Goal: Task Accomplishment & Management: Complete application form

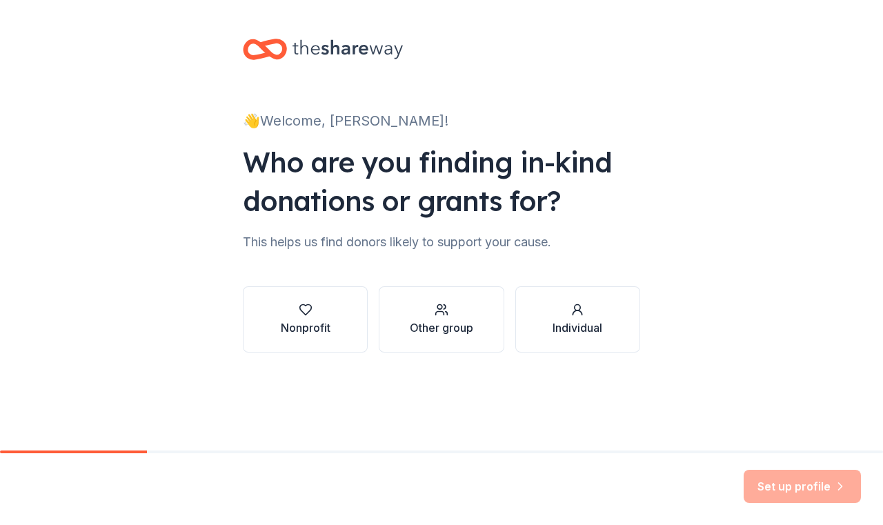
click at [299, 330] on div "Nonprofit" at bounding box center [306, 327] width 50 height 17
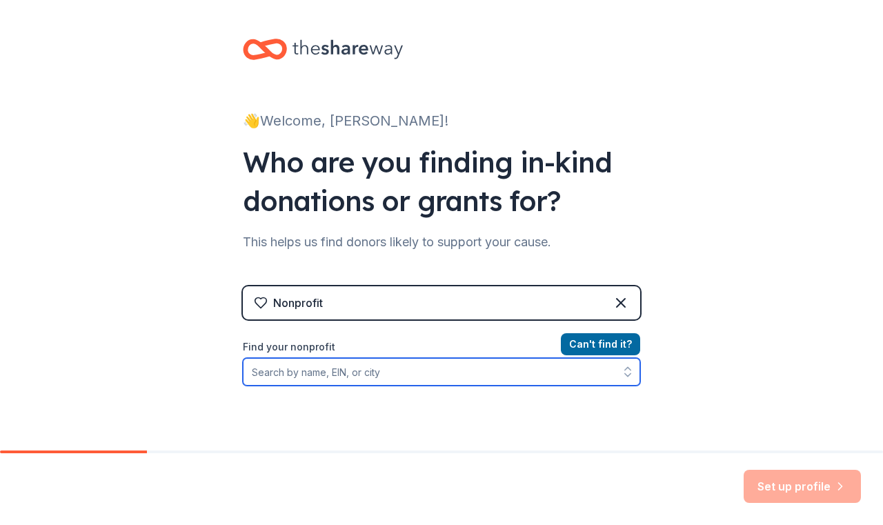
click at [243, 369] on input "Find your nonprofit" at bounding box center [441, 372] width 397 height 28
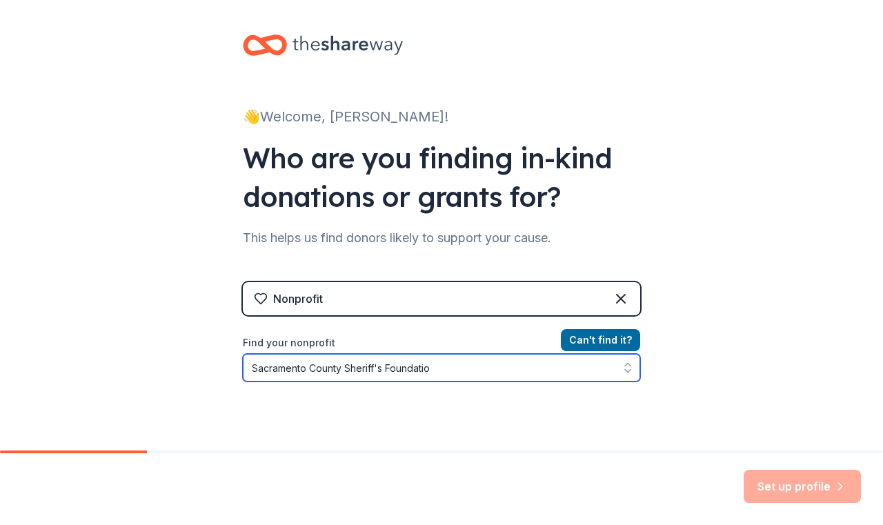
type input "Sacramento County Sheriff's Foundation"
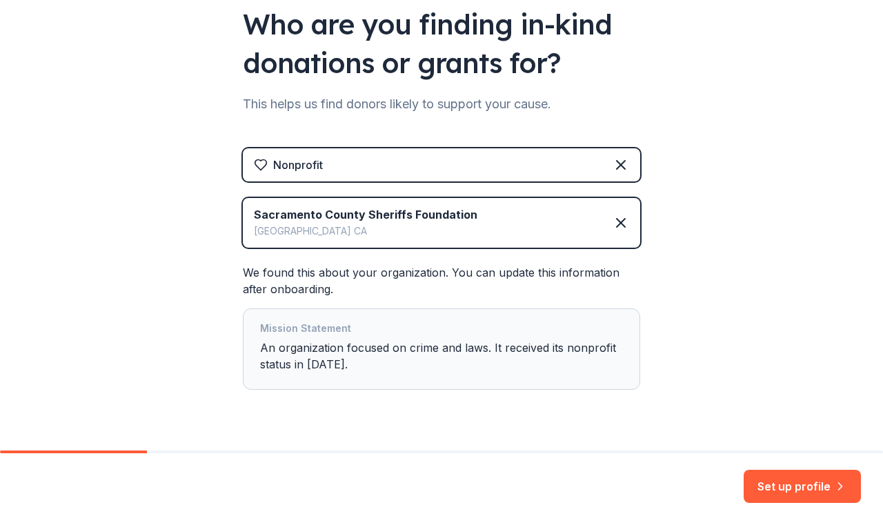
scroll to position [139, 0]
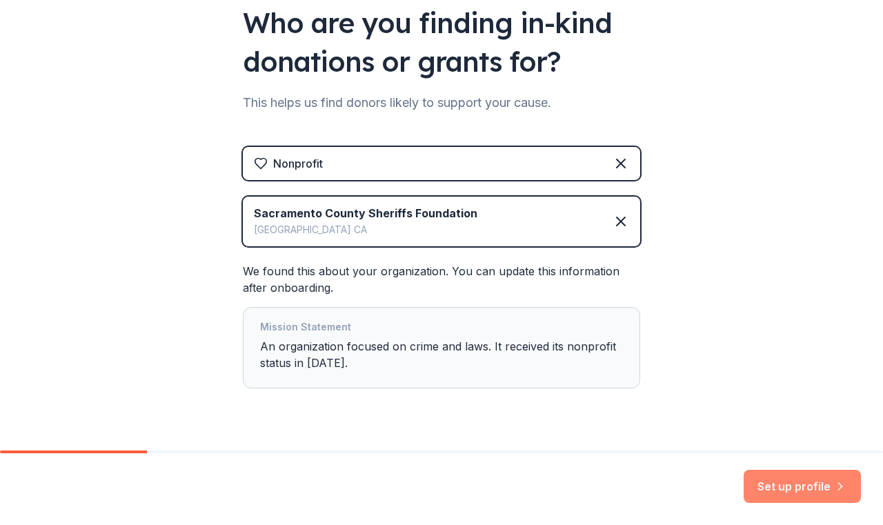
click at [796, 490] on button "Set up profile" at bounding box center [801, 486] width 117 height 33
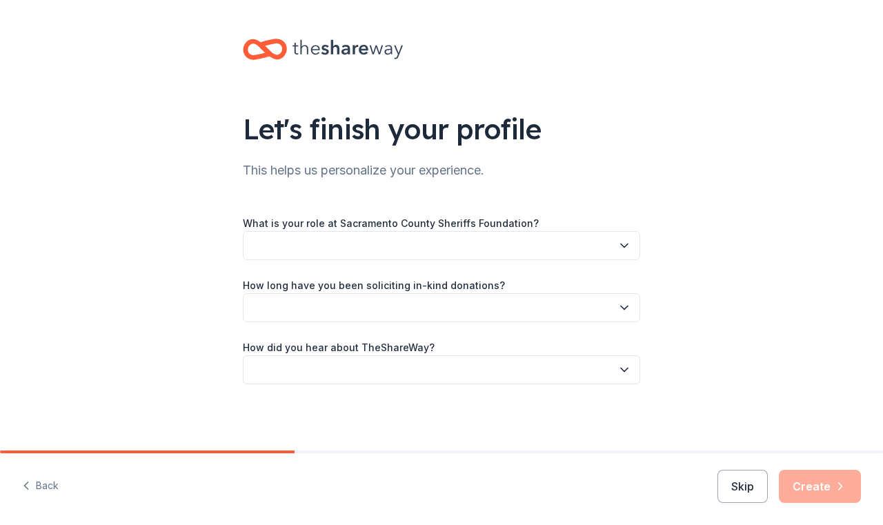
click at [623, 243] on icon "button" at bounding box center [624, 246] width 14 height 14
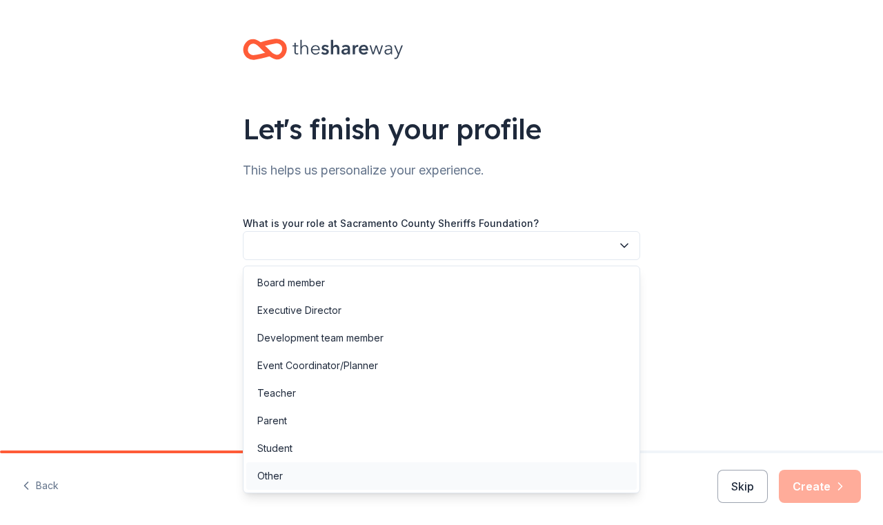
click at [270, 470] on div "Other" at bounding box center [270, 476] width 26 height 17
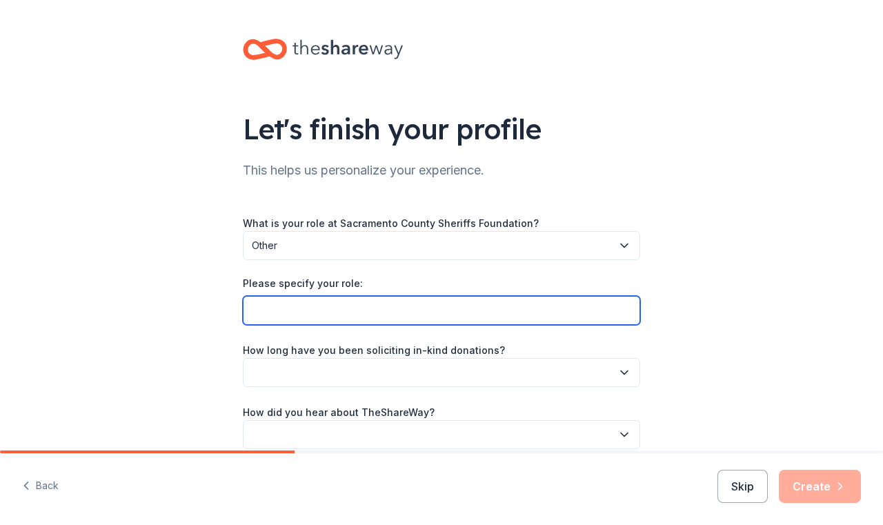
click at [507, 315] on input "Please specify your role:" at bounding box center [441, 310] width 397 height 29
click at [244, 310] on input "Rodeo Queen" at bounding box center [441, 310] width 397 height 29
type input "Sacramento County Sheriff's Rodeo - Rodeo Queen Committee Member"
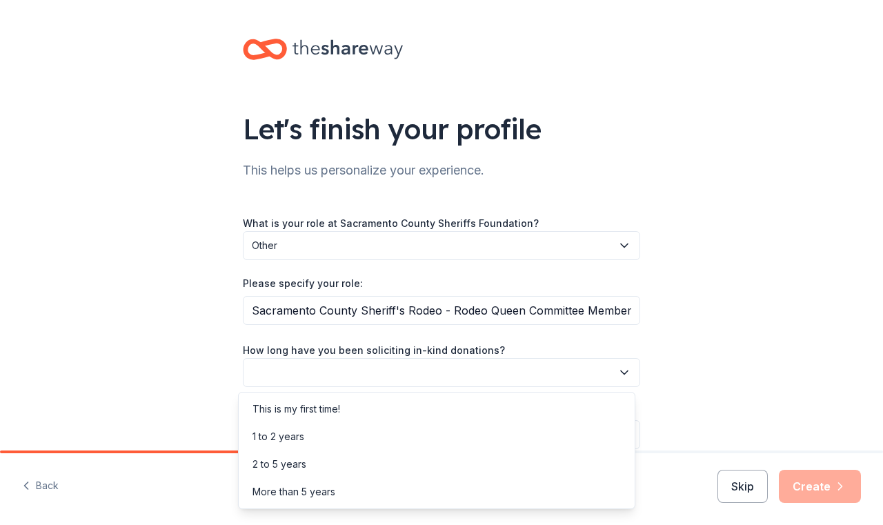
click at [314, 372] on button "button" at bounding box center [441, 372] width 397 height 29
click at [305, 408] on div "This is my first time!" at bounding box center [296, 409] width 88 height 17
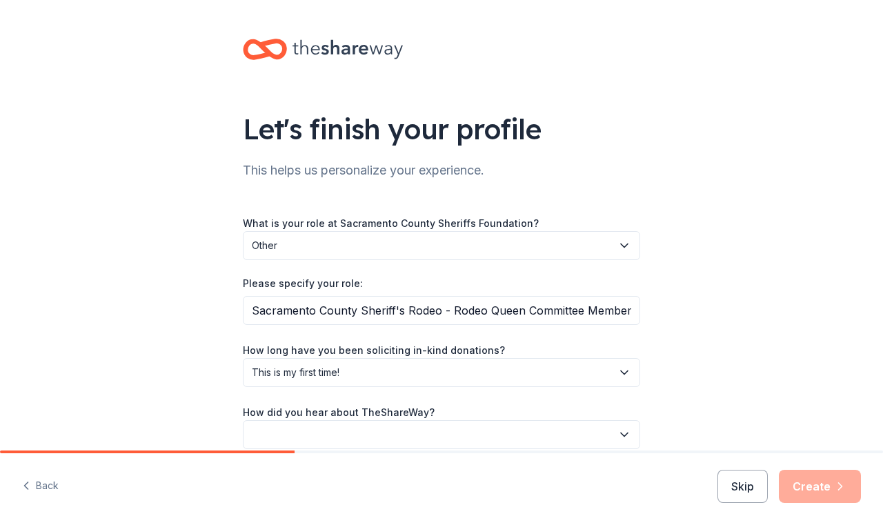
click at [619, 432] on icon "button" at bounding box center [624, 435] width 14 height 14
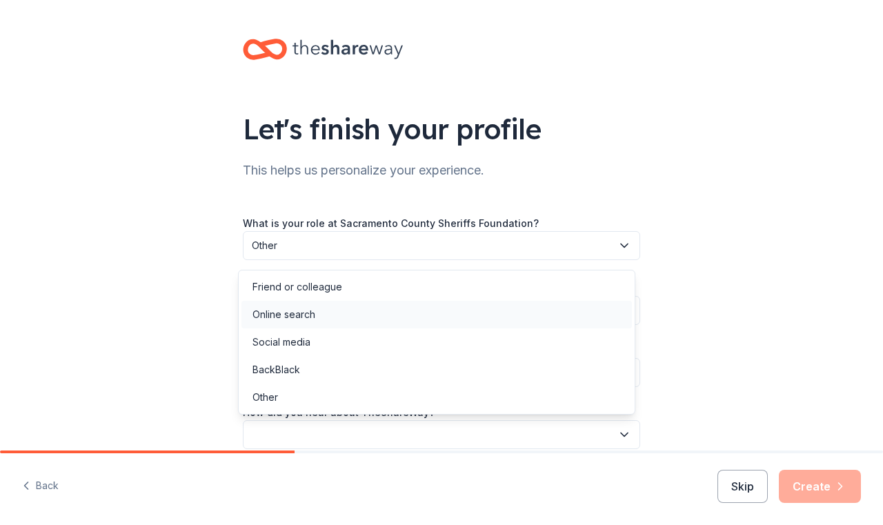
click at [367, 321] on div "Online search" at bounding box center [436, 315] width 390 height 28
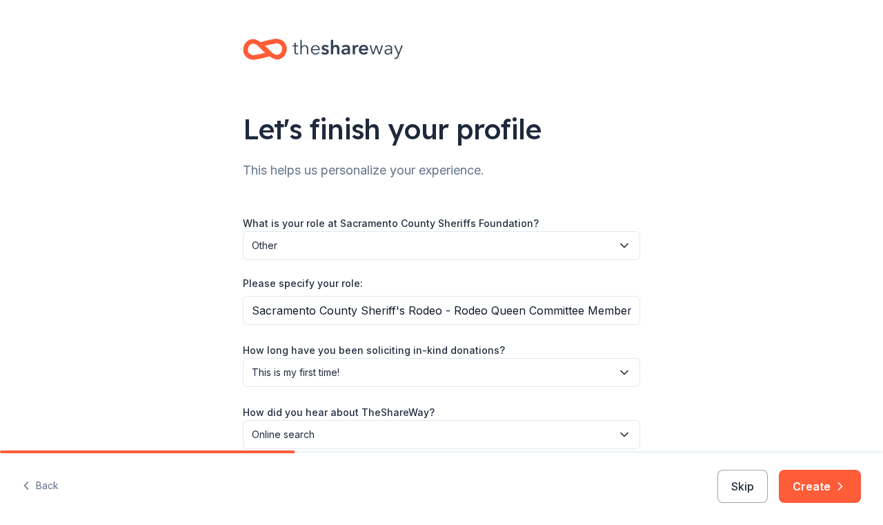
drag, startPoint x: 821, startPoint y: 488, endPoint x: 844, endPoint y: 357, distance: 132.4
click at [795, 365] on div "Let's finish your profile This helps us personalize your experience. What is yo…" at bounding box center [441, 262] width 883 height 525
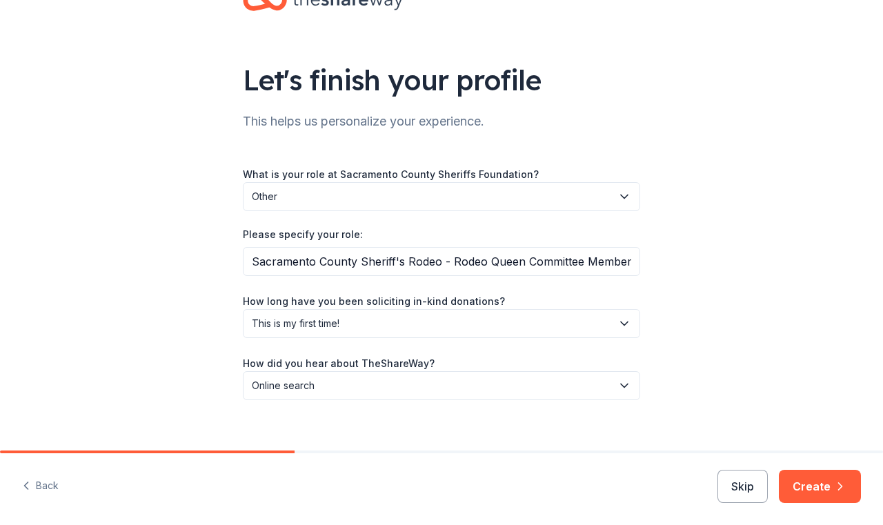
scroll to position [63, 0]
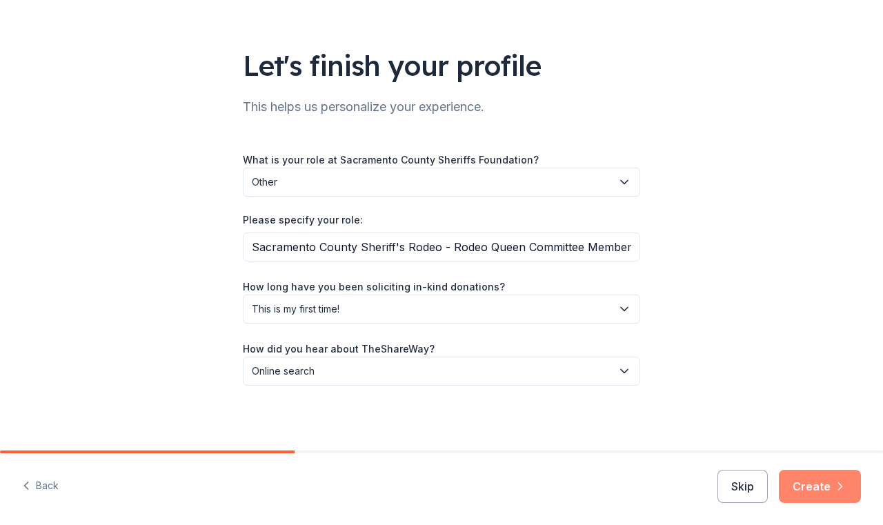
click at [817, 489] on button "Create" at bounding box center [820, 486] width 82 height 33
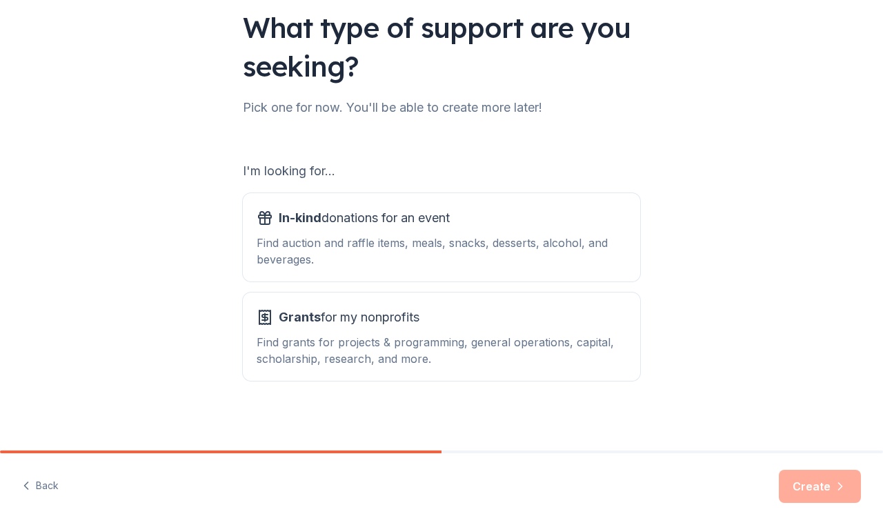
scroll to position [103, 0]
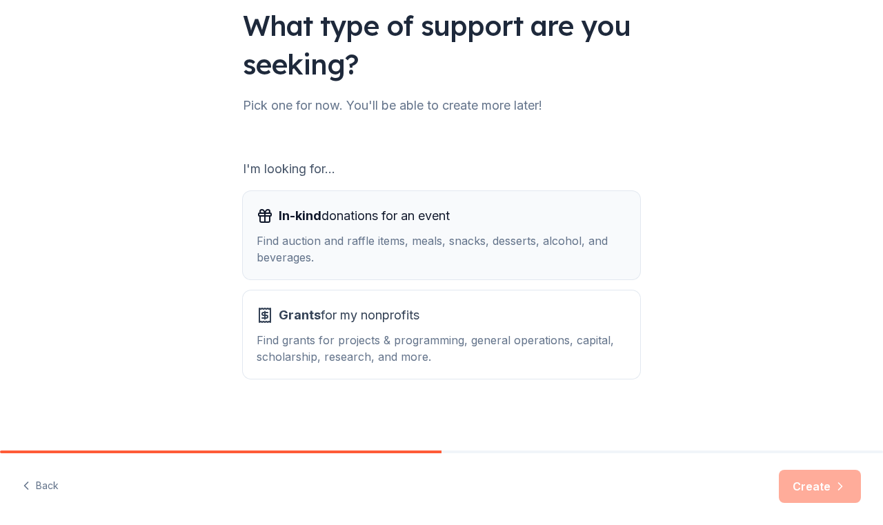
click at [317, 217] on span "In-kind donations for an event" at bounding box center [364, 216] width 171 height 22
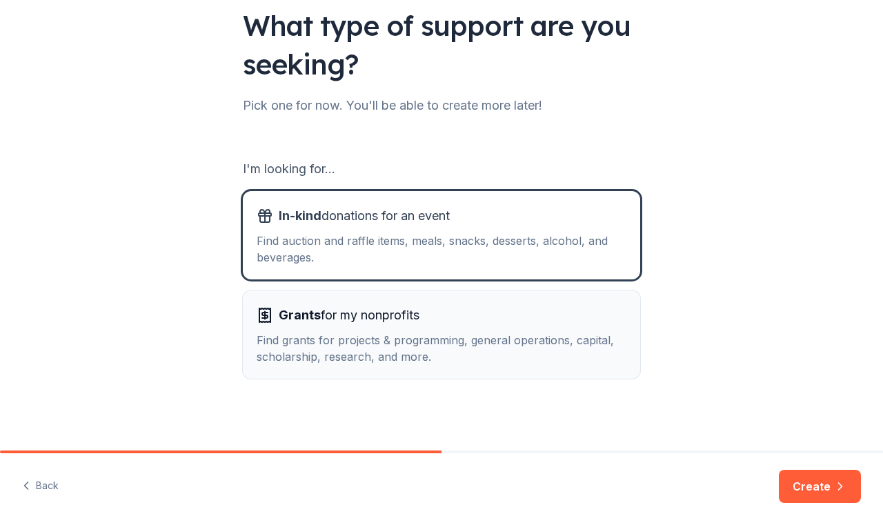
click at [316, 314] on span "Grants for my nonprofits" at bounding box center [349, 315] width 141 height 22
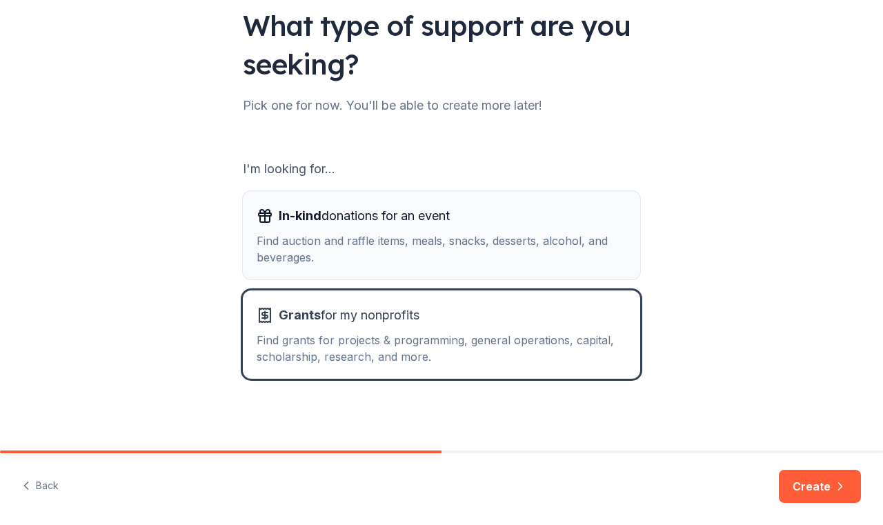
click at [364, 230] on div "In-kind donations for an event Find auction and raffle items, meals, snacks, de…" at bounding box center [442, 235] width 370 height 61
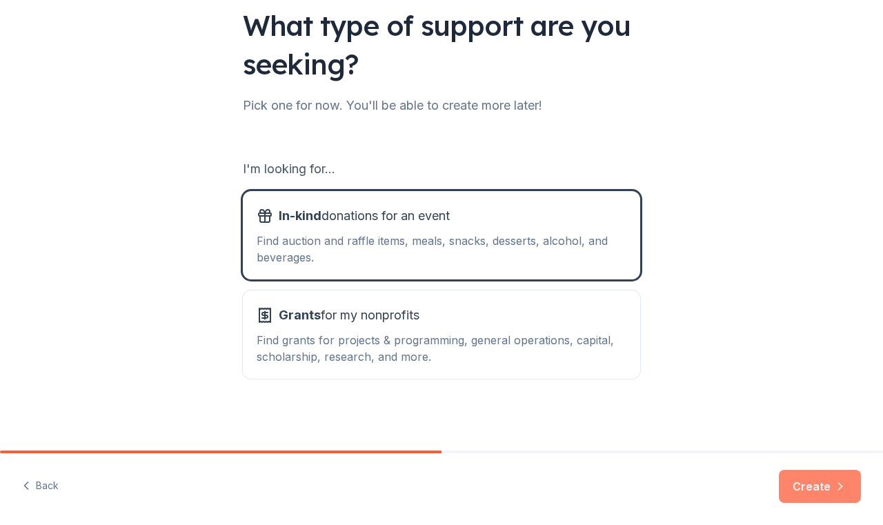
click at [810, 487] on button "Create" at bounding box center [820, 486] width 82 height 33
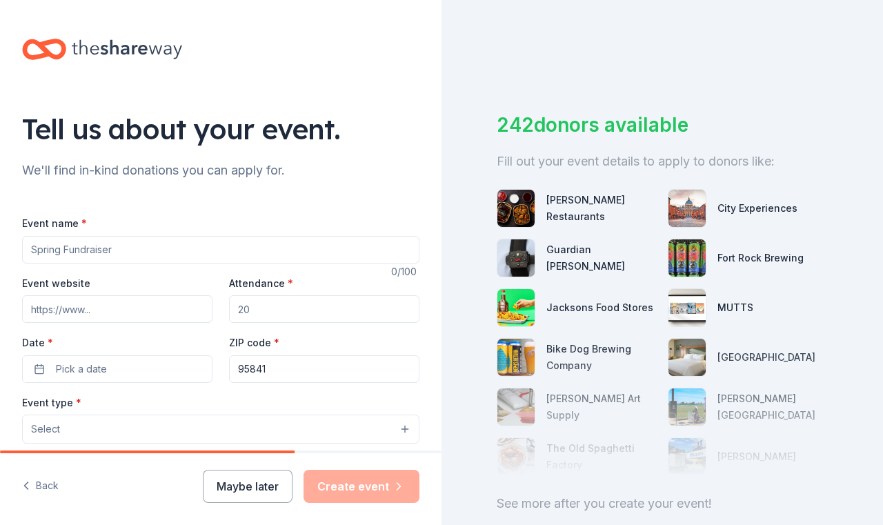
click at [113, 252] on input "Event name *" at bounding box center [220, 250] width 397 height 28
click at [286, 248] on input "Sacramento County Sheriff's Office Rodeo Queen Padgent" at bounding box center [220, 250] width 397 height 28
drag, startPoint x: 286, startPoint y: 248, endPoint x: 270, endPoint y: 249, distance: 15.2
click at [270, 249] on input "Sacramento County Sheriff's Office Rodeo Queen Padgent" at bounding box center [220, 250] width 397 height 28
click at [302, 248] on input "Sacramento County Sheriff's Office Rodeo Queen Padgent" at bounding box center [220, 250] width 397 height 28
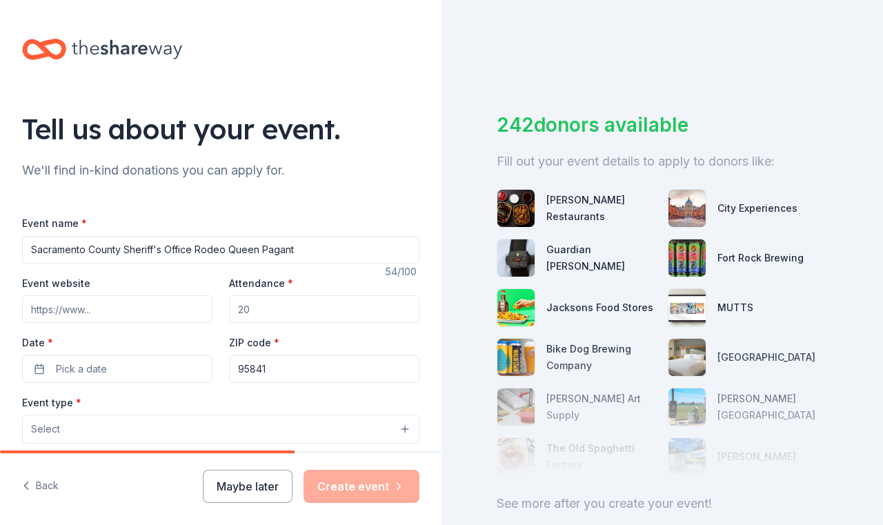
click at [279, 249] on input "Sacramento County Sheriff's Office Rodeo Queen Pagant" at bounding box center [220, 250] width 397 height 28
type input "Sacramento County Sheriff's Office Rodeo Queen Pageant"
click at [128, 312] on input "Event website" at bounding box center [117, 309] width 190 height 28
click at [116, 306] on input "Event website" at bounding box center [117, 309] width 190 height 28
type input "sacsherifffoundation.org"
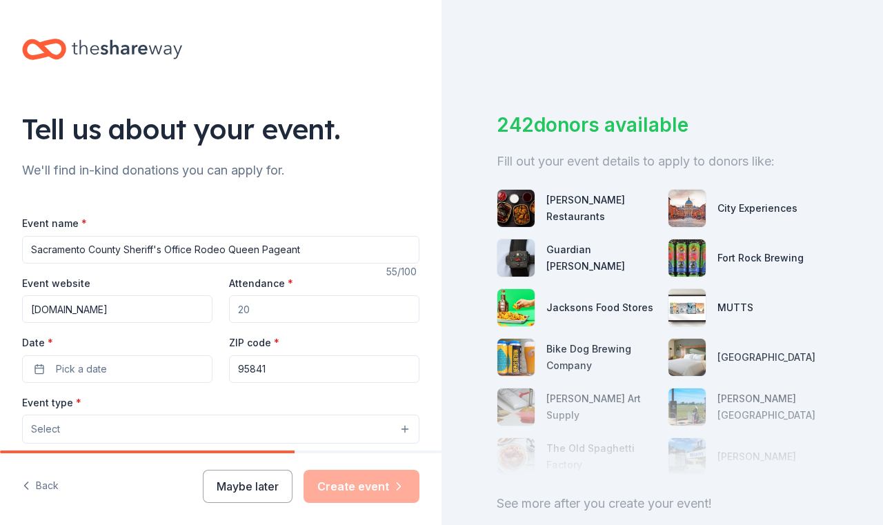
type input "8"
type input "100"
click at [70, 365] on span "Pick a date" at bounding box center [81, 369] width 51 height 17
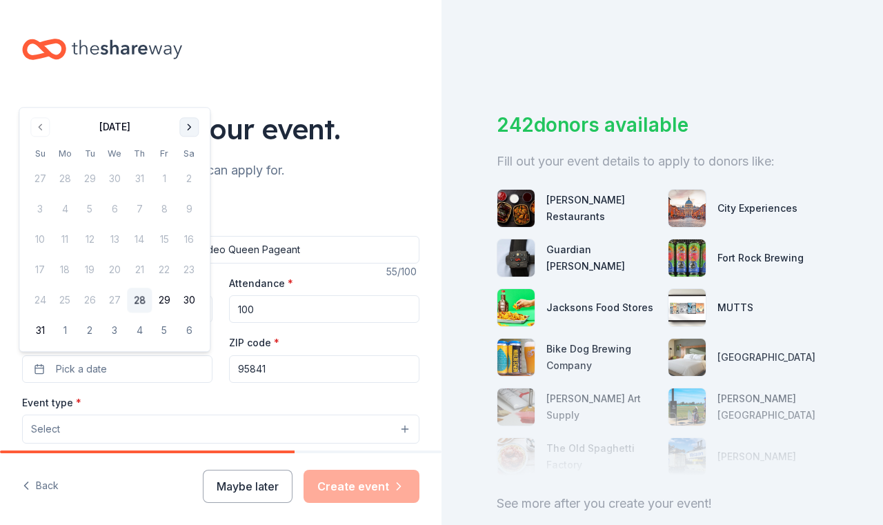
click at [187, 130] on button "Go to next month" at bounding box center [188, 126] width 19 height 19
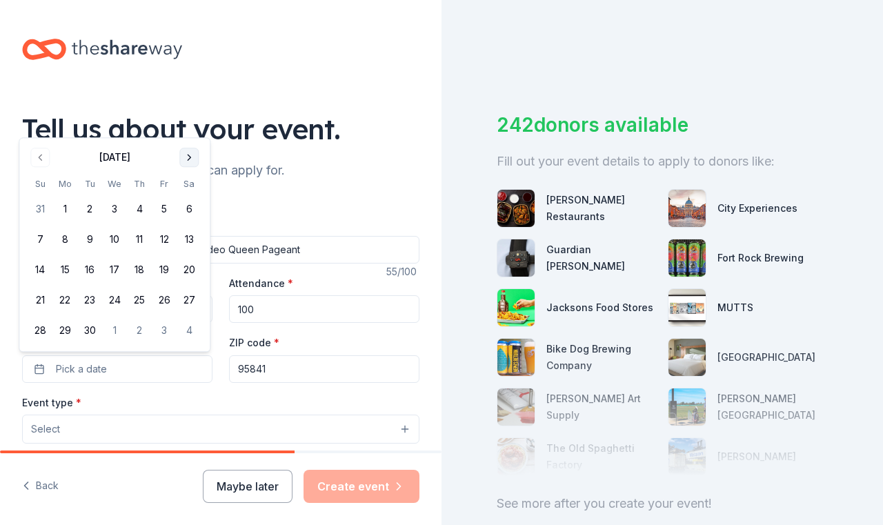
click at [192, 158] on button "Go to next month" at bounding box center [188, 157] width 19 height 19
click at [139, 206] on button "2" at bounding box center [139, 209] width 25 height 25
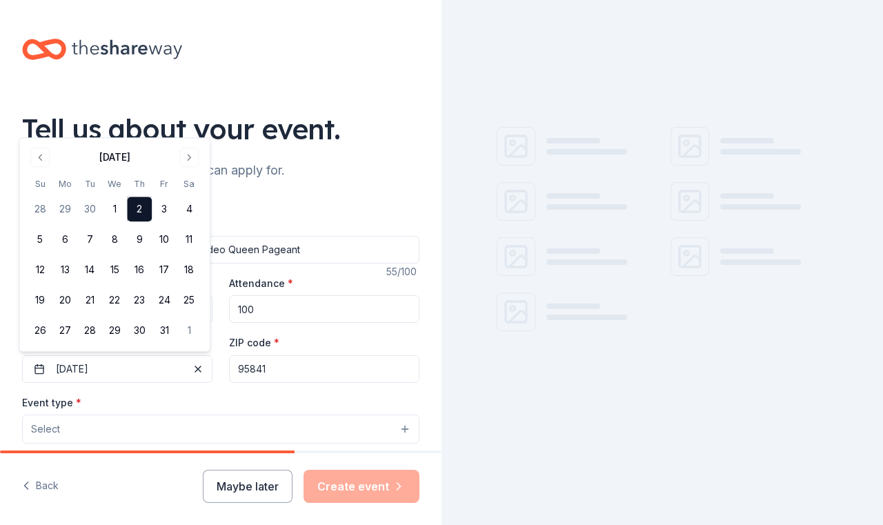
click at [279, 370] on input "95841" at bounding box center [324, 369] width 190 height 28
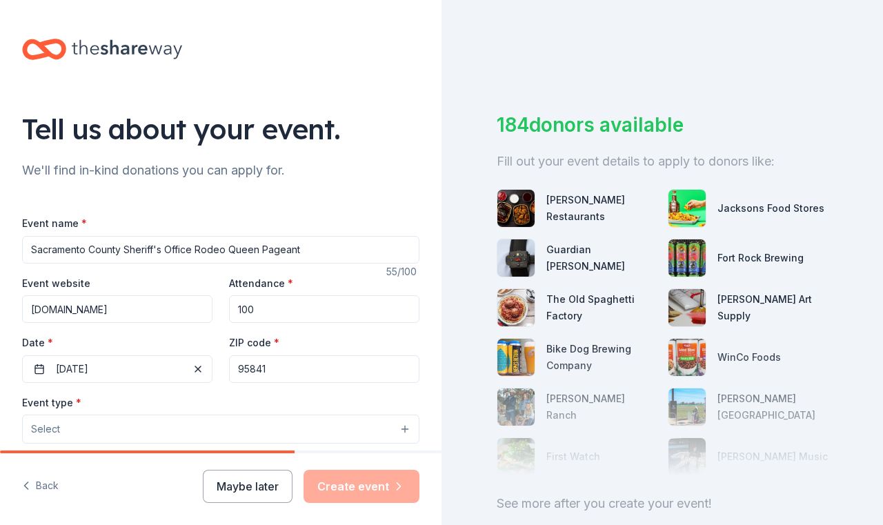
click at [66, 425] on button "Select" at bounding box center [220, 428] width 397 height 29
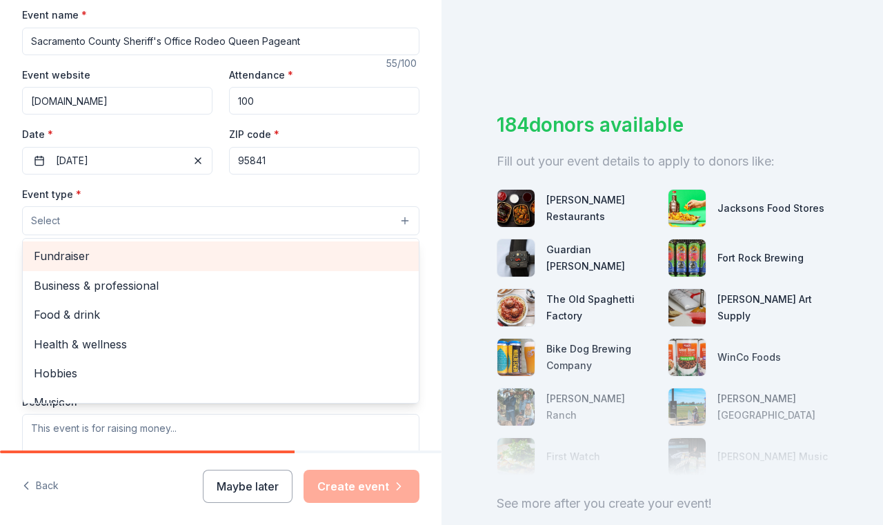
click at [76, 253] on span "Fundraiser" at bounding box center [221, 256] width 374 height 18
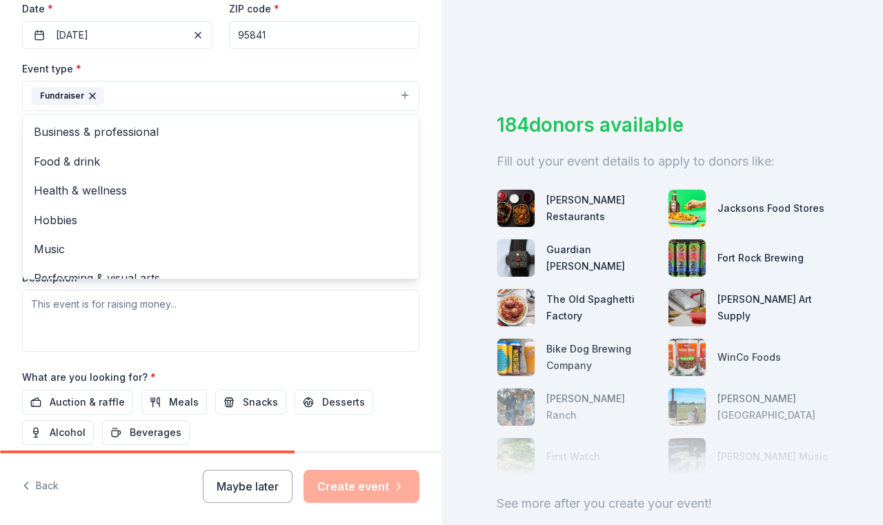
scroll to position [339, 0]
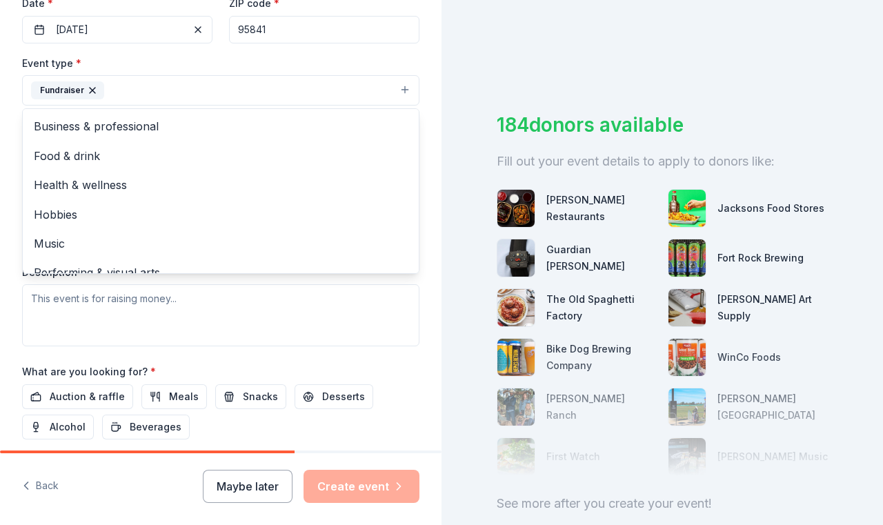
click at [119, 318] on div "Event type * Fundraiser Business & professional Food & drink Health & wellness …" at bounding box center [220, 200] width 397 height 292
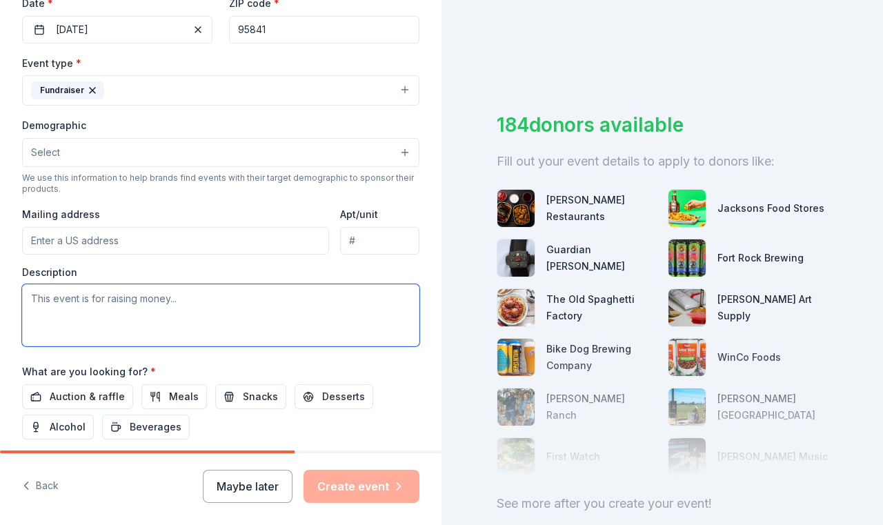
click at [30, 298] on textarea at bounding box center [220, 315] width 397 height 62
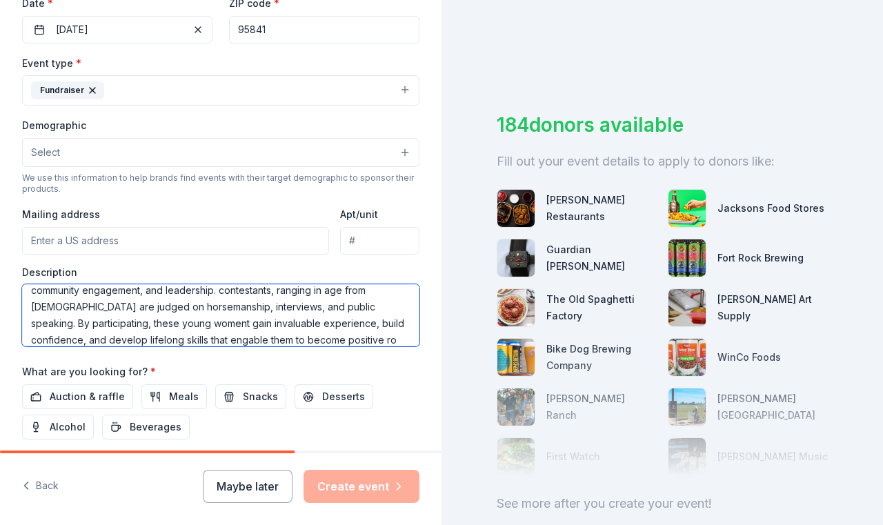
scroll to position [58, 0]
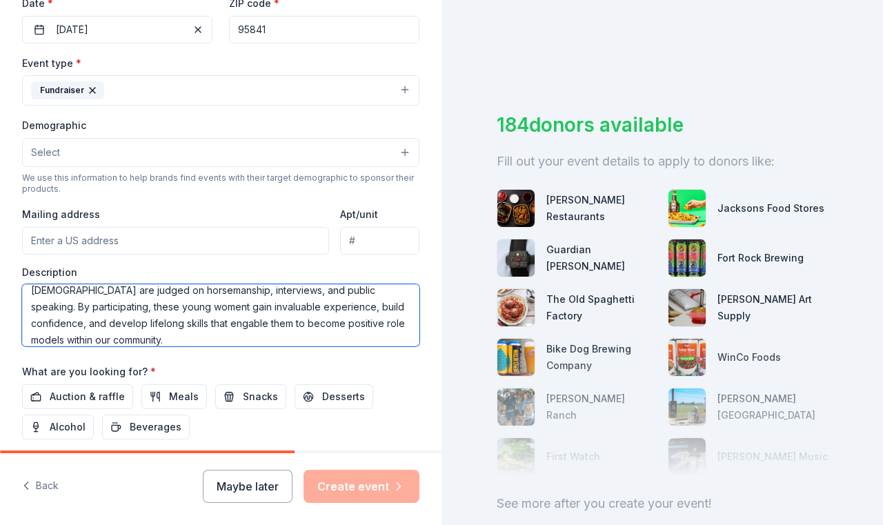
click at [184, 303] on textarea "The 1st annual Sacramento County Sheriff's Foundation Rodeo Queen Pageant. The …" at bounding box center [220, 315] width 397 height 62
click at [246, 323] on textarea "The 1st annual Sacramento County Sheriff's Foundation Rodeo Queen Pageant. The …" at bounding box center [220, 315] width 397 height 62
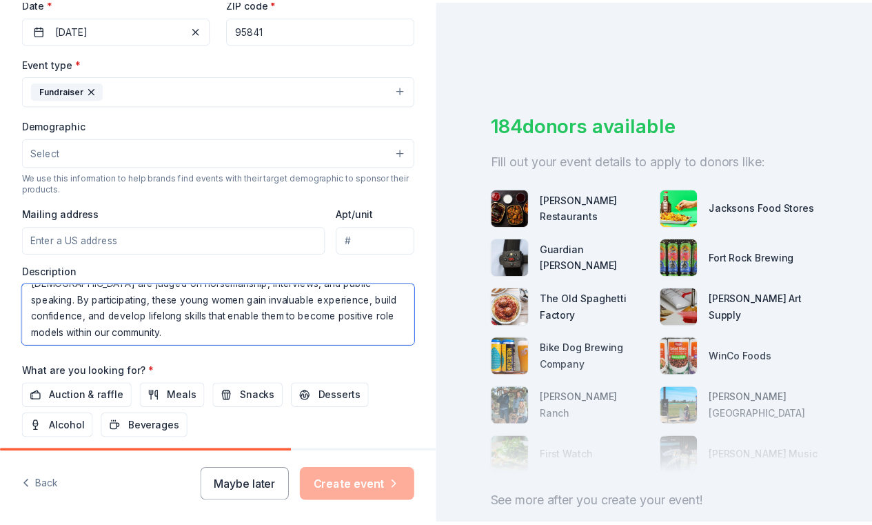
scroll to position [66, 0]
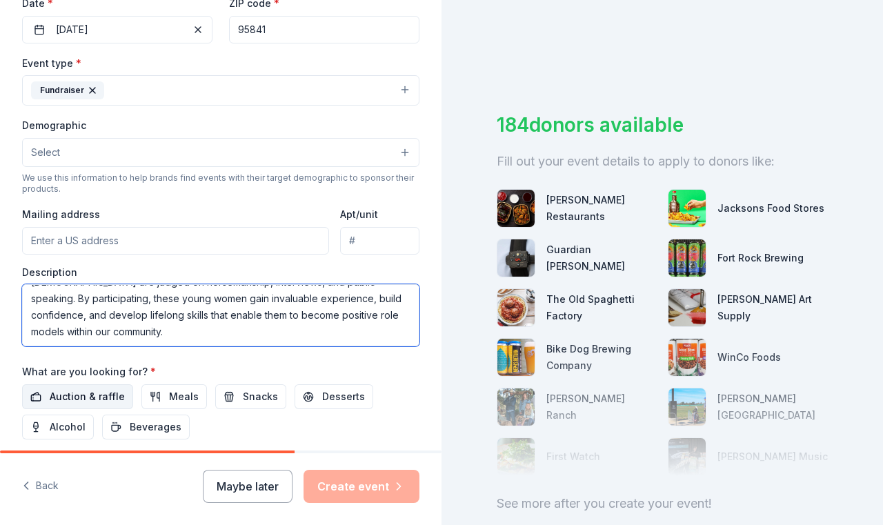
type textarea "The 1st annual Sacramento County Sheriff's Foundation Rodeo Queen Pageant. The …"
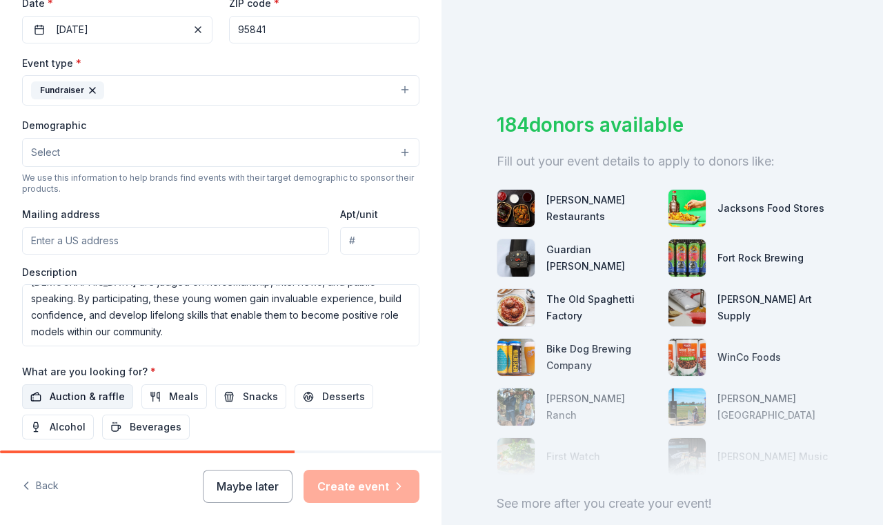
click at [73, 393] on span "Auction & raffle" at bounding box center [87, 396] width 75 height 17
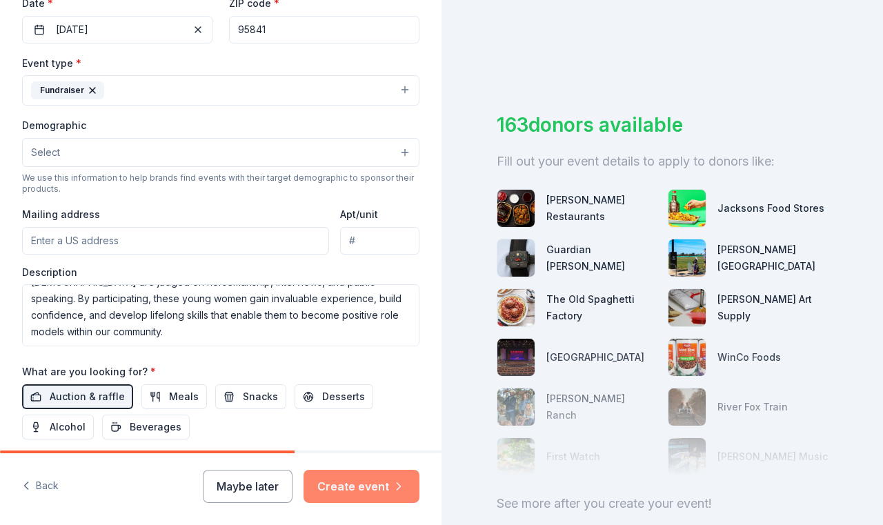
click at [368, 485] on button "Create event" at bounding box center [361, 486] width 116 height 33
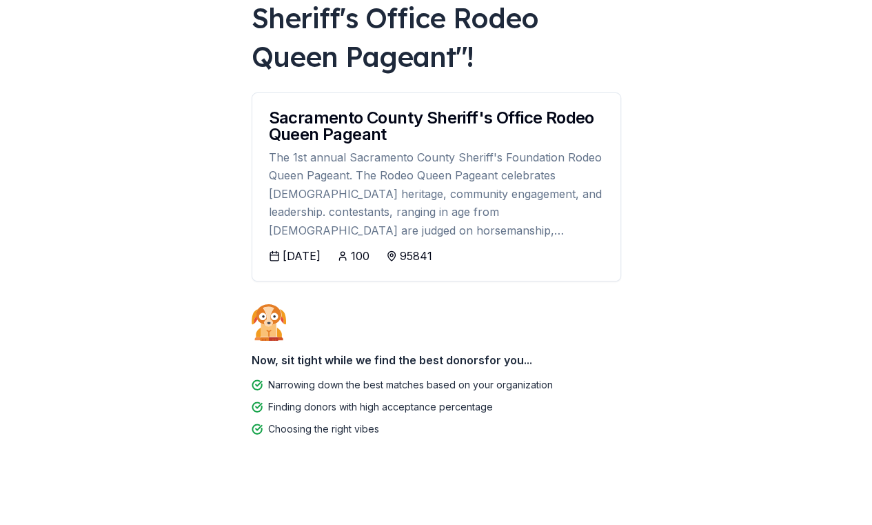
scroll to position [169, 0]
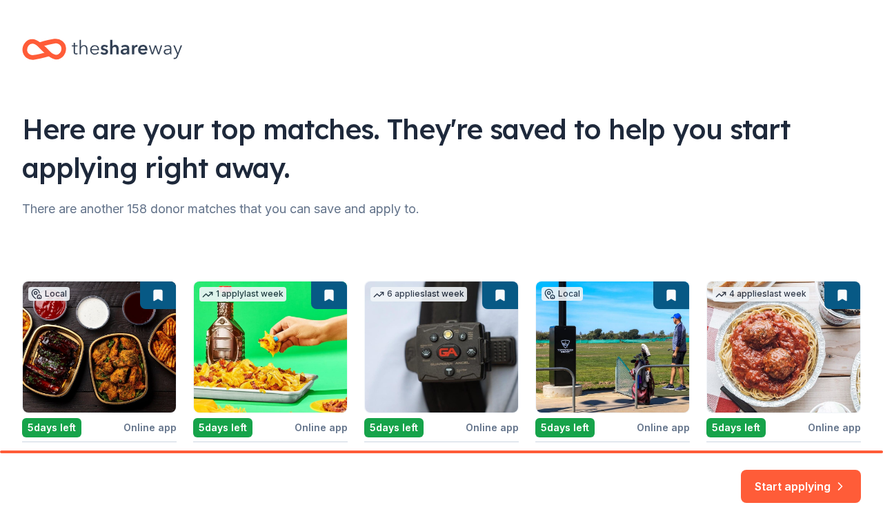
click at [880, 376] on html "Here are your top matches. They're saved to help you start applying right away.…" at bounding box center [441, 262] width 883 height 525
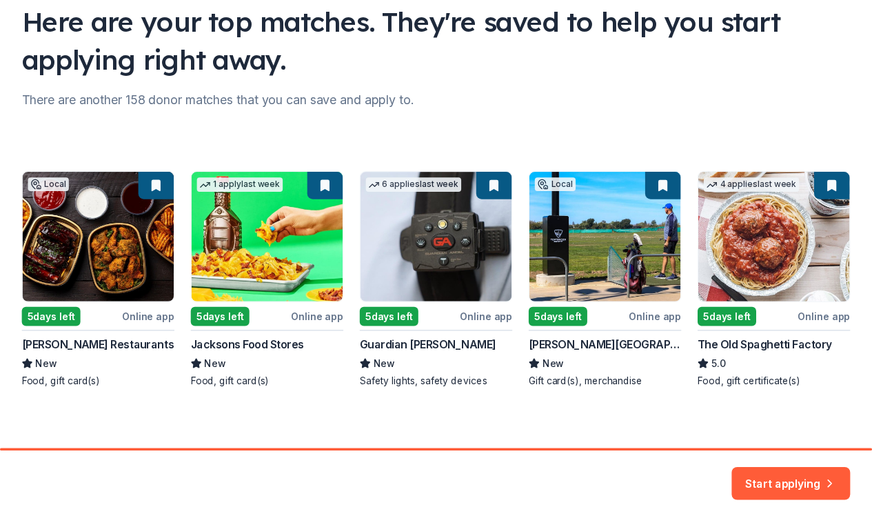
scroll to position [115, 0]
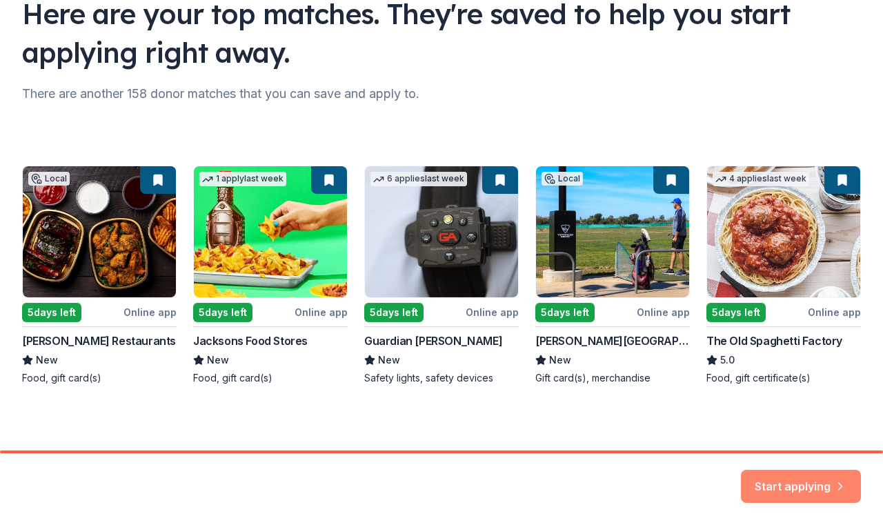
click at [795, 479] on button "Start applying" at bounding box center [801, 477] width 120 height 33
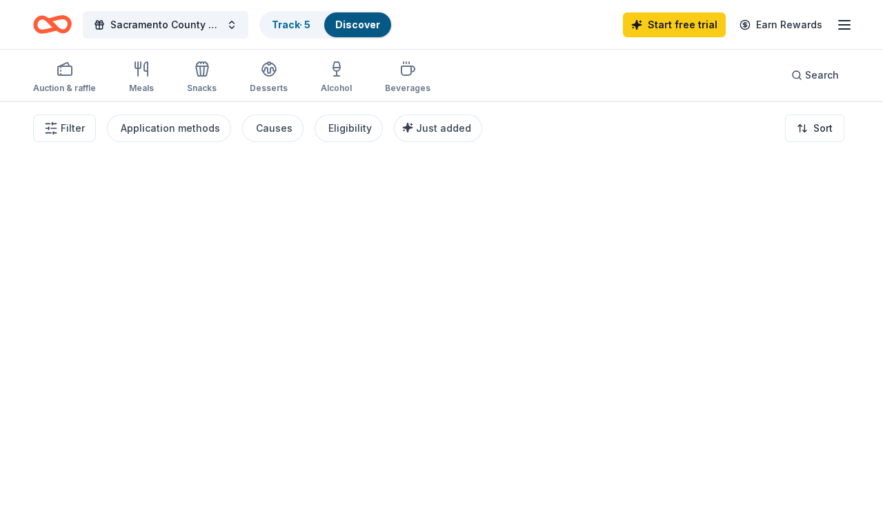
click at [838, 481] on div at bounding box center [441, 313] width 883 height 424
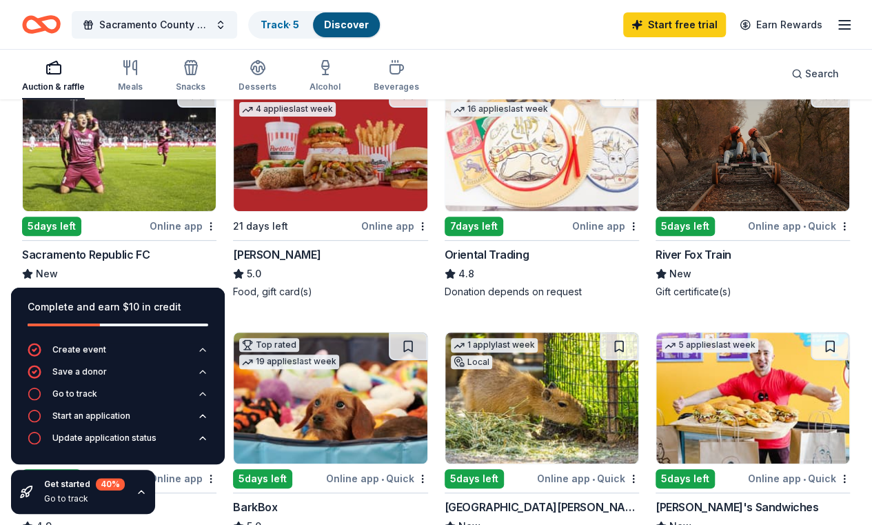
scroll to position [177, 0]
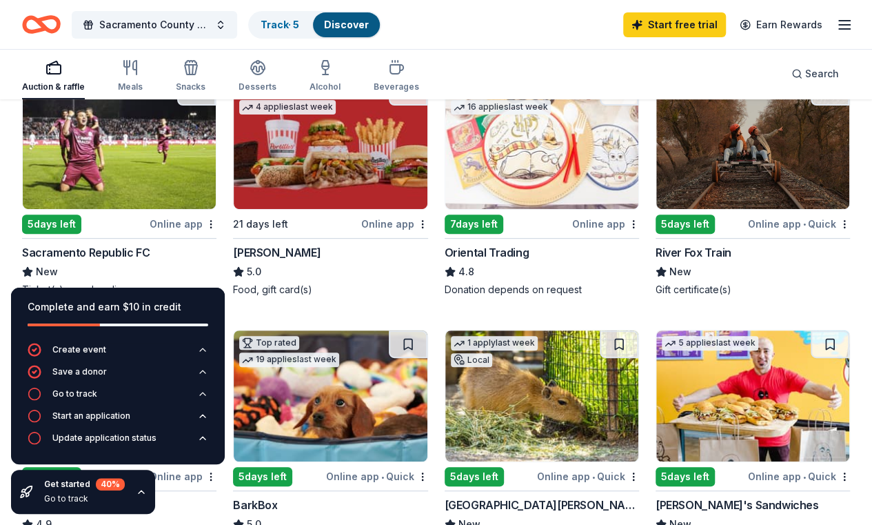
click at [217, 468] on div "Online app" at bounding box center [183, 476] width 67 height 17
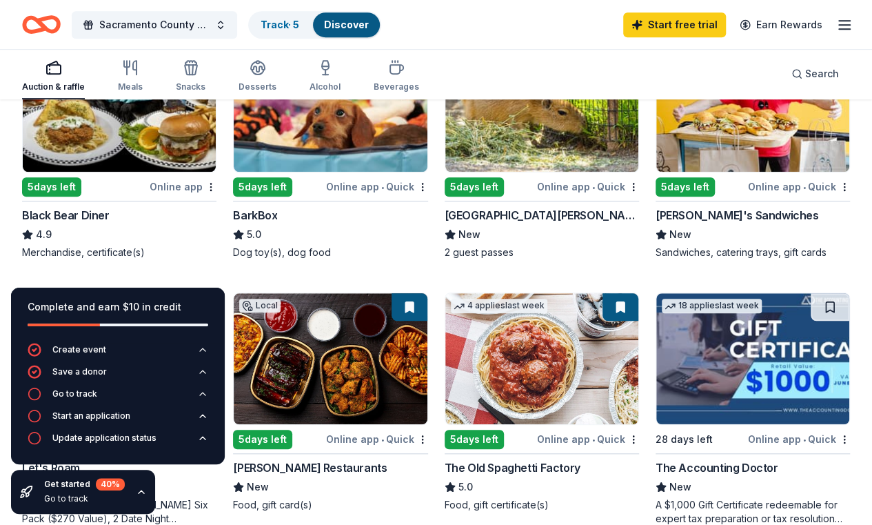
scroll to position [470, 0]
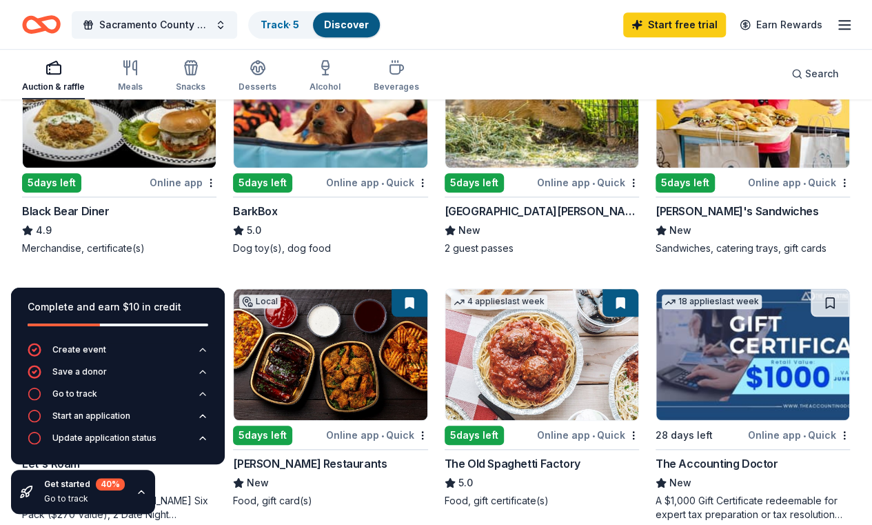
click at [427, 289] on img at bounding box center [330, 354] width 193 height 131
drag, startPoint x: 871, startPoint y: 198, endPoint x: 872, endPoint y: 212, distance: 13.8
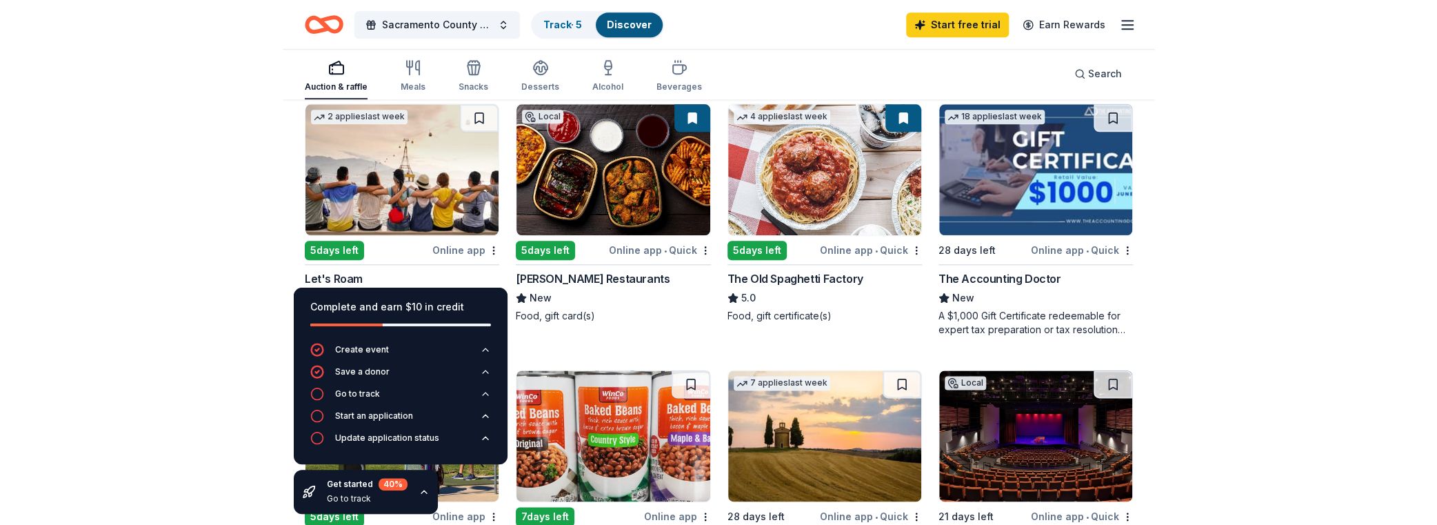
scroll to position [657, 0]
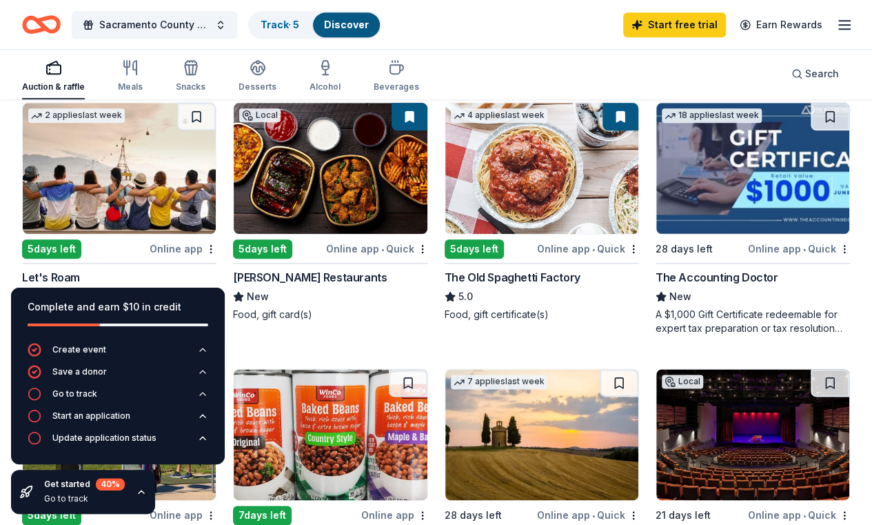
click at [216, 369] on img at bounding box center [119, 434] width 193 height 131
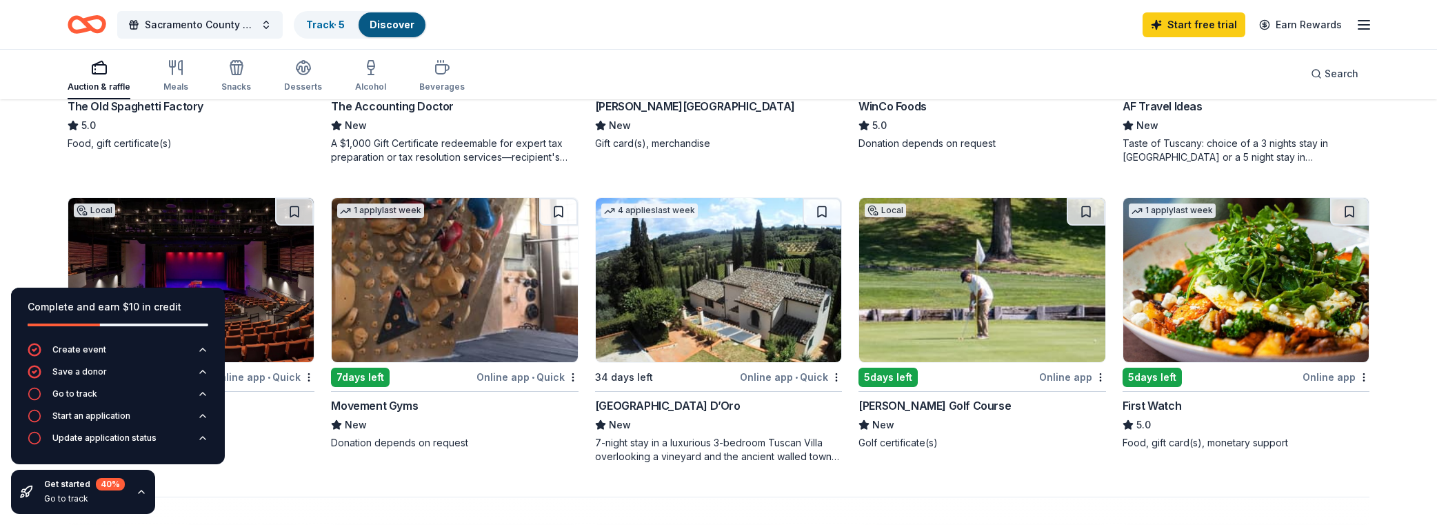
scroll to position [937, 0]
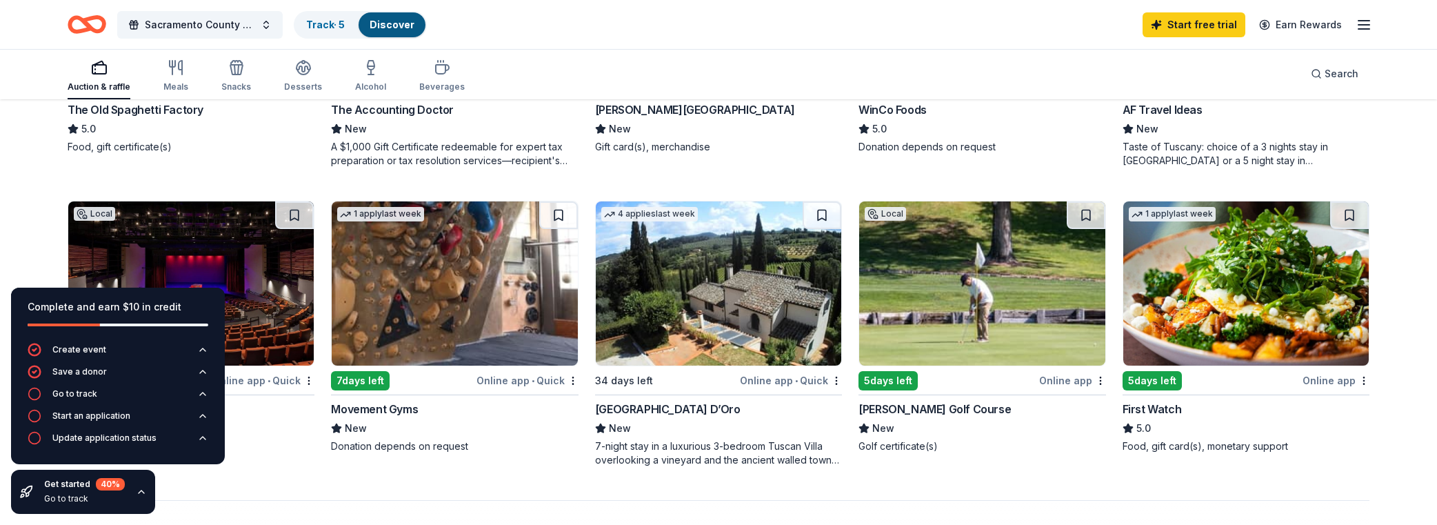
click at [474, 297] on img at bounding box center [455, 283] width 246 height 164
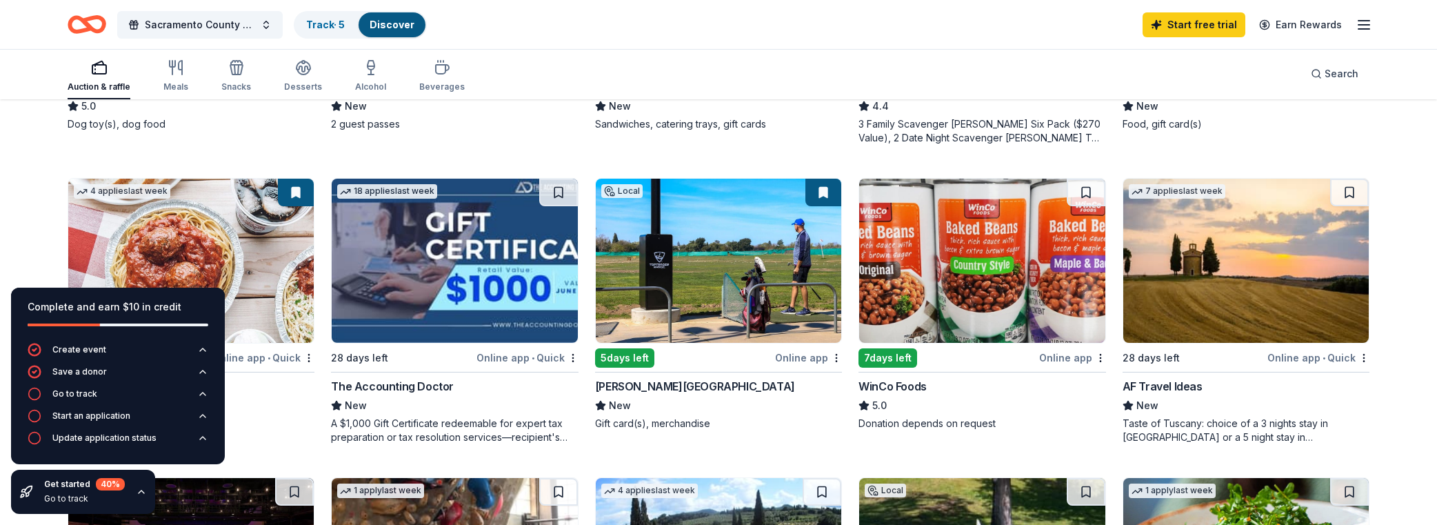
scroll to position [683, 0]
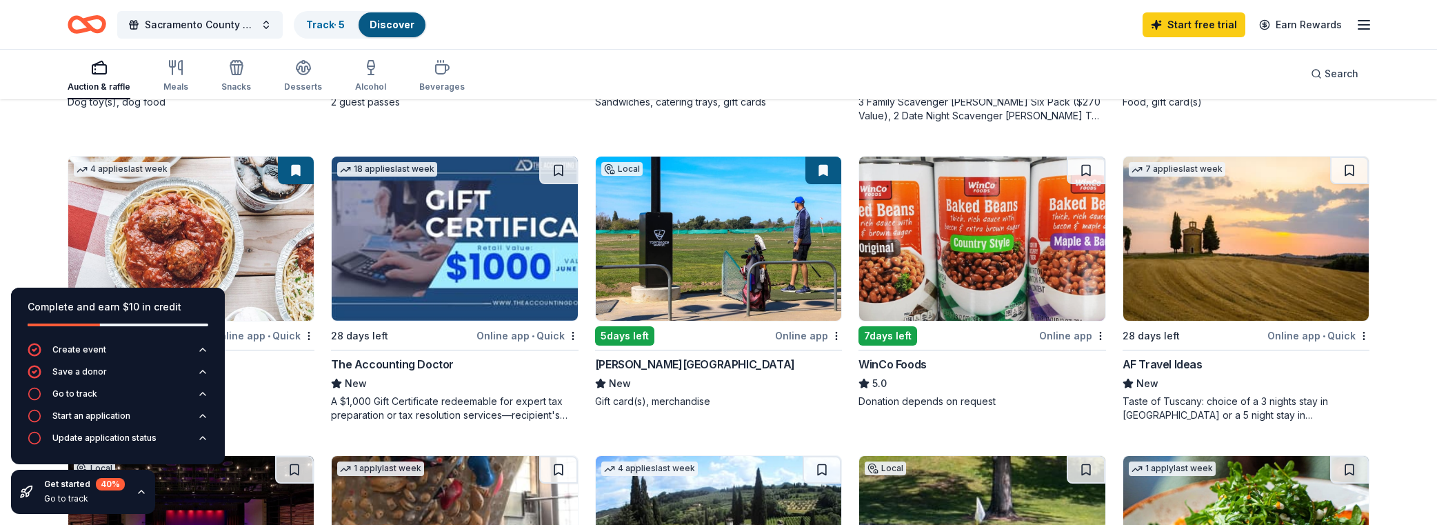
click at [882, 263] on img at bounding box center [982, 239] width 246 height 164
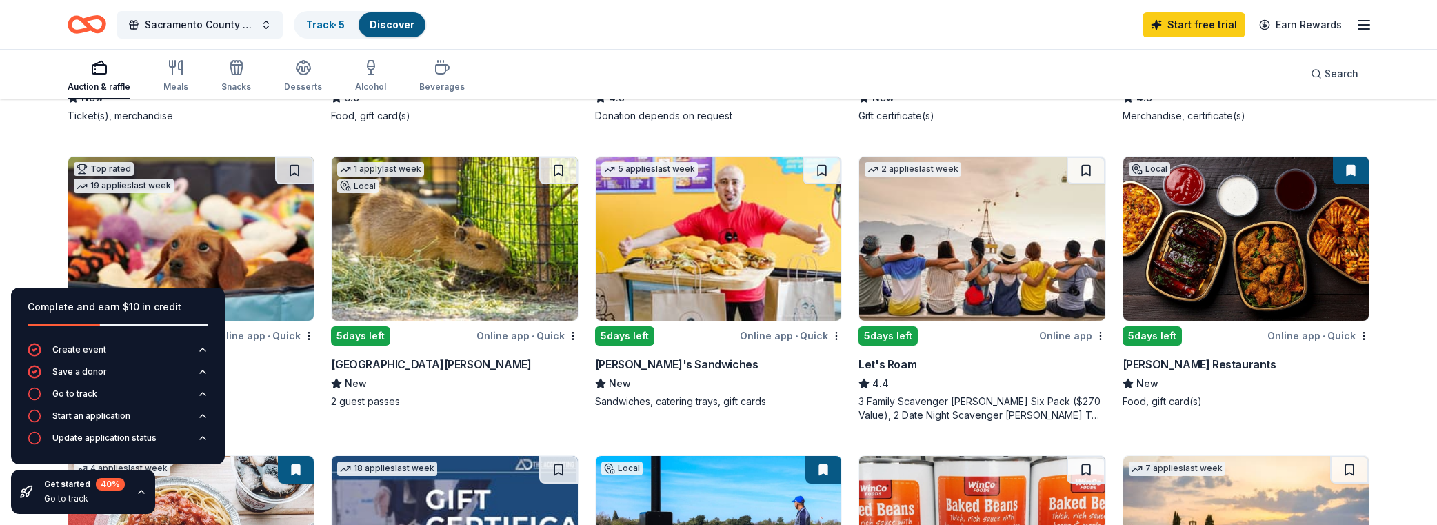
scroll to position [382, 0]
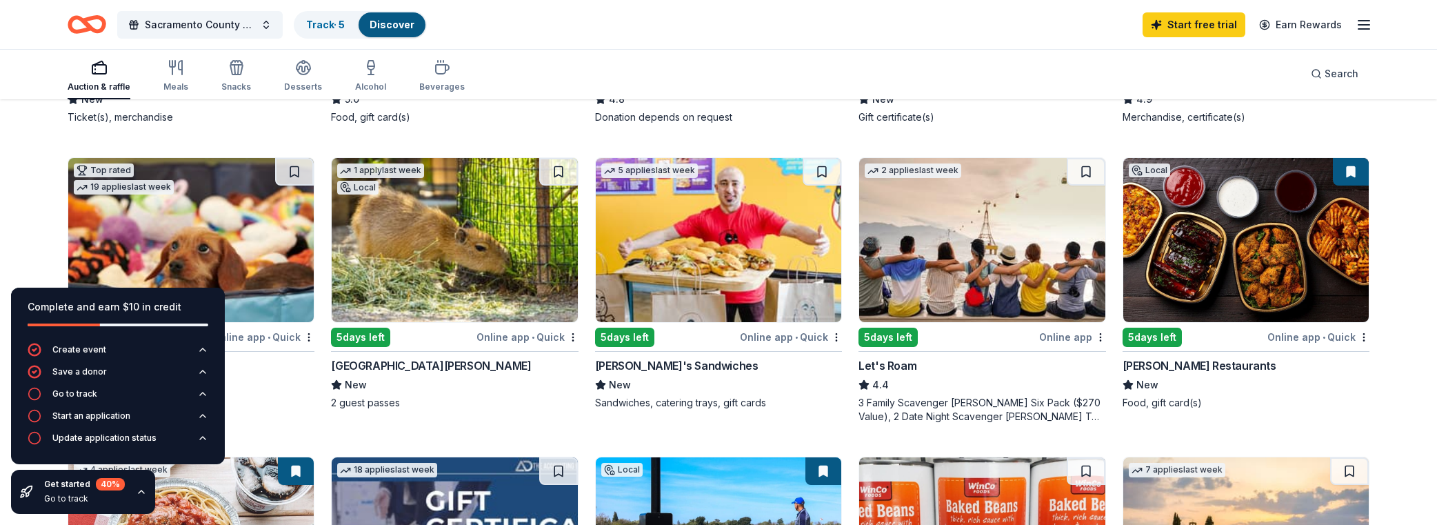
click at [882, 256] on img at bounding box center [982, 240] width 246 height 164
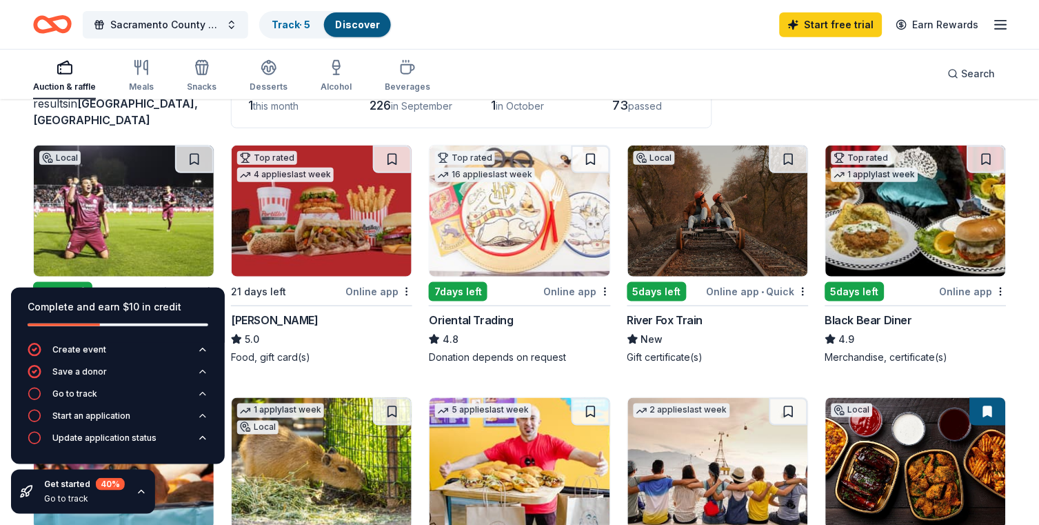
scroll to position [108, 0]
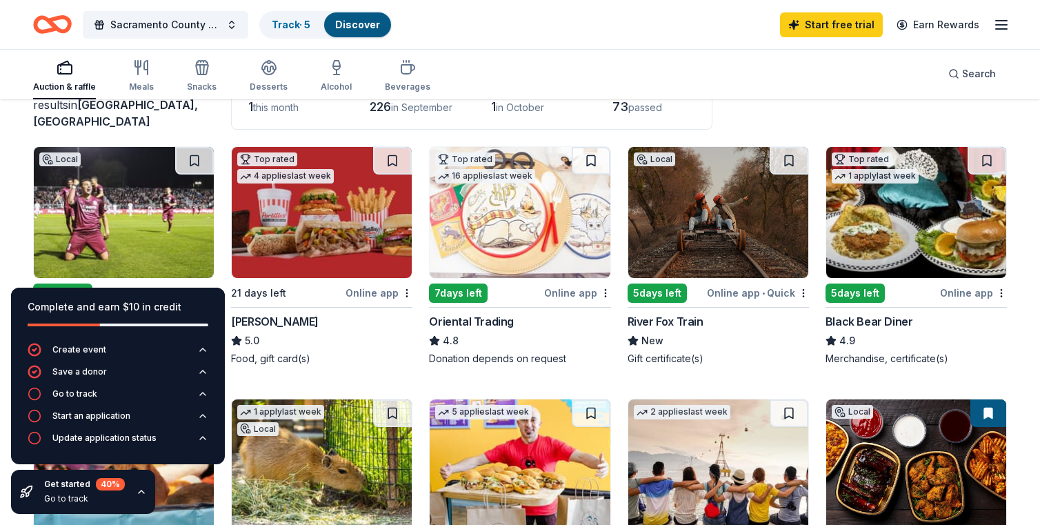
click at [687, 240] on img at bounding box center [718, 212] width 180 height 131
click at [280, 250] on img at bounding box center [322, 212] width 180 height 131
click at [323, 210] on img at bounding box center [322, 212] width 180 height 131
click at [371, 197] on img at bounding box center [322, 212] width 180 height 131
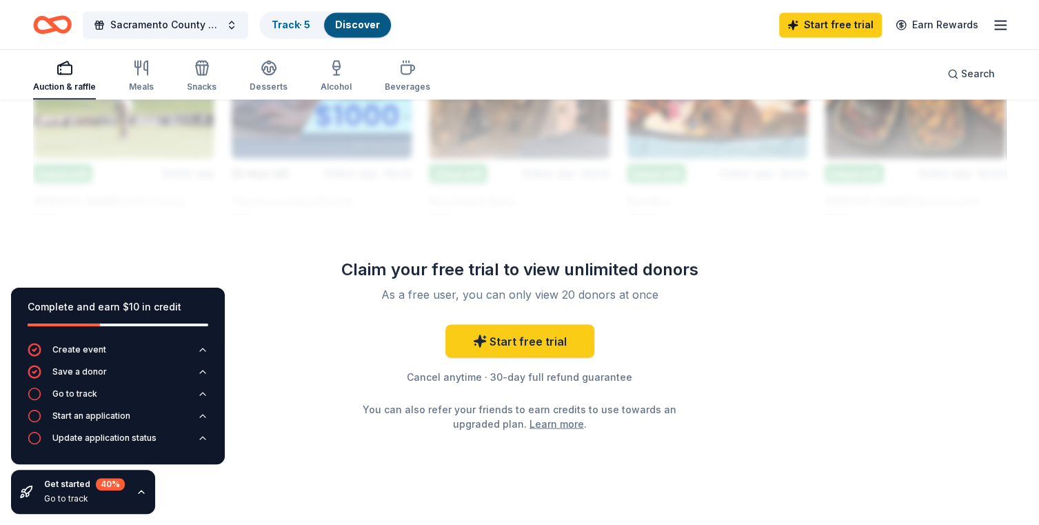
scroll to position [1331, 0]
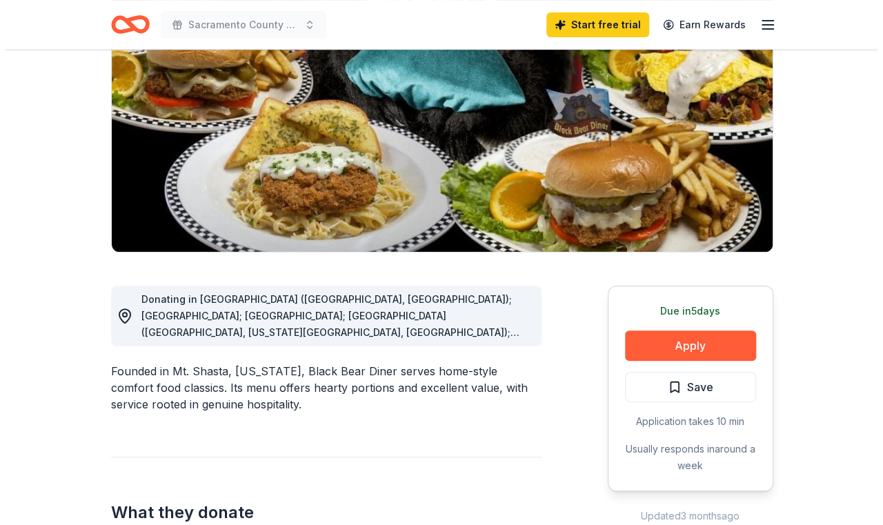
scroll to position [183, 0]
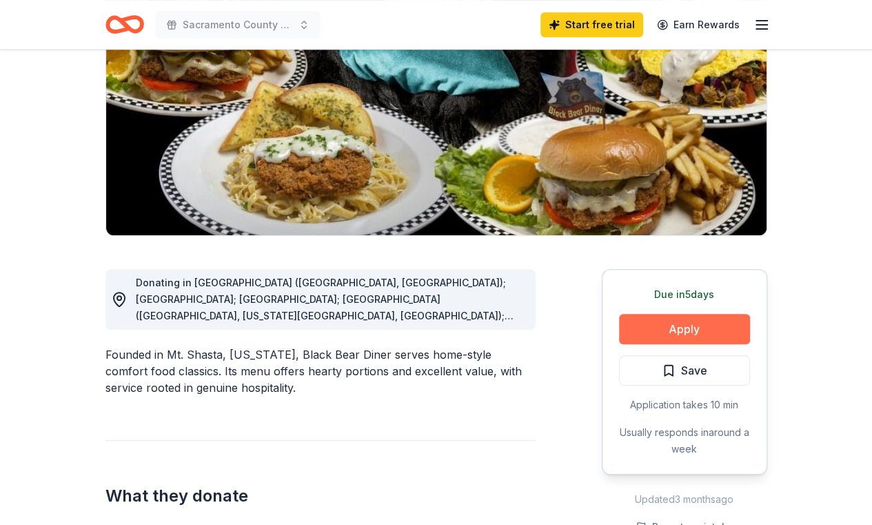
click at [674, 328] on button "Apply" at bounding box center [684, 329] width 131 height 30
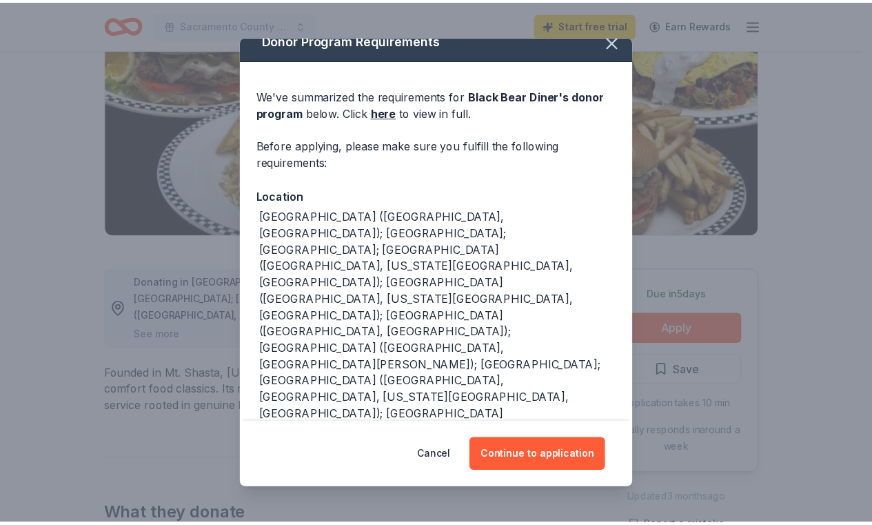
scroll to position [14, 0]
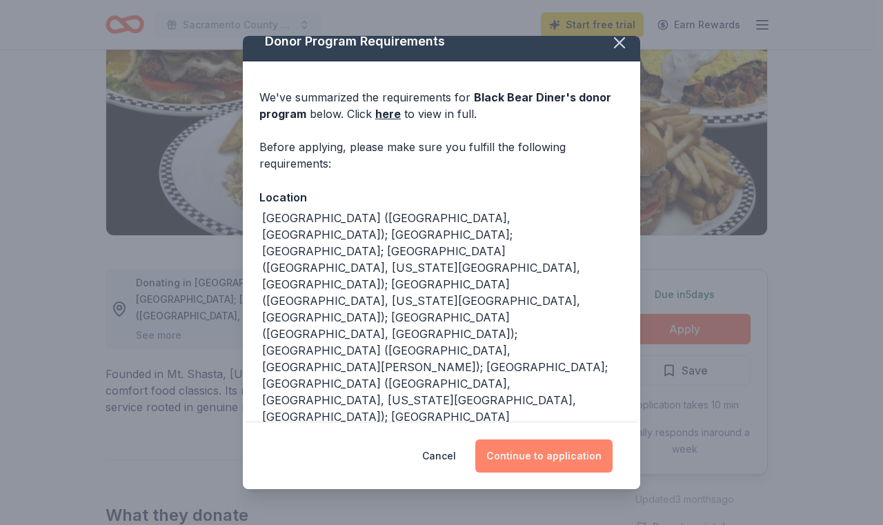
click at [543, 459] on button "Continue to application" at bounding box center [543, 455] width 137 height 33
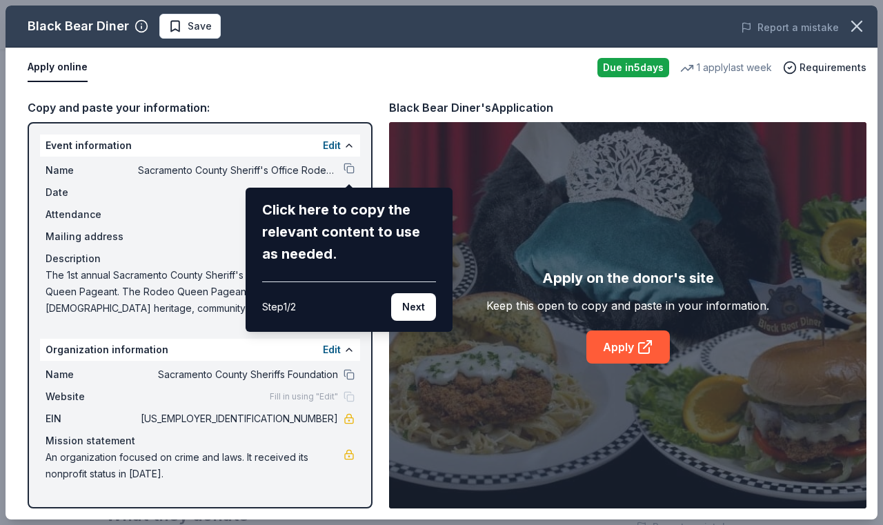
click at [348, 172] on div "Black Bear Diner Save Report a mistake Apply online Due in 5 days 1 apply last …" at bounding box center [442, 263] width 872 height 514
click at [352, 168] on div "Black Bear Diner Save Report a mistake Apply online Due in 5 days 1 apply last …" at bounding box center [442, 263] width 872 height 514
click at [404, 302] on button "Next" at bounding box center [413, 307] width 45 height 28
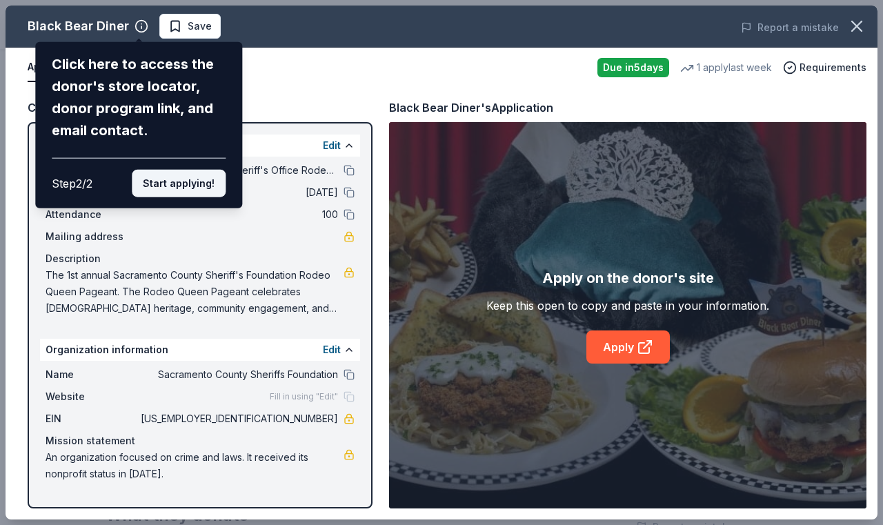
click at [188, 183] on button "Start applying!" at bounding box center [179, 184] width 94 height 28
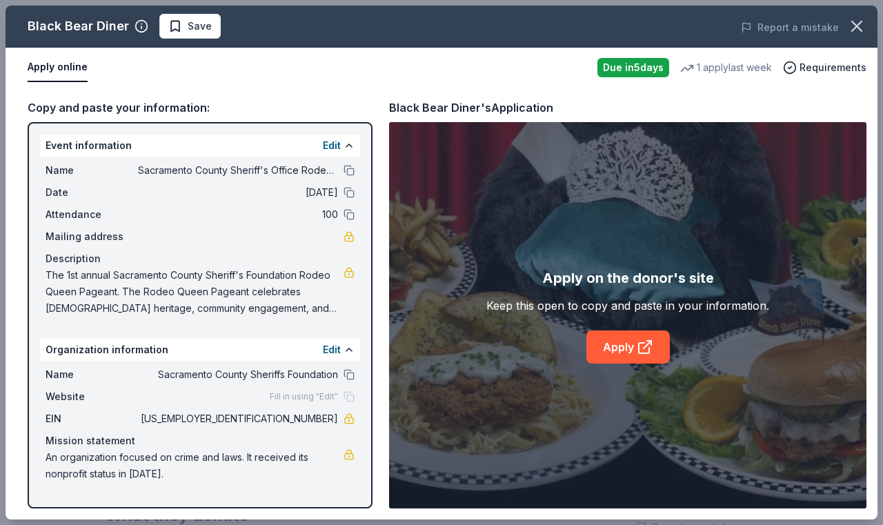
drag, startPoint x: 880, startPoint y: 173, endPoint x: 879, endPoint y: 230, distance: 56.6
click at [872, 230] on div "Black Bear Diner Save Report a mistake Apply online Due in 5 days 1 apply last …" at bounding box center [441, 262] width 883 height 525
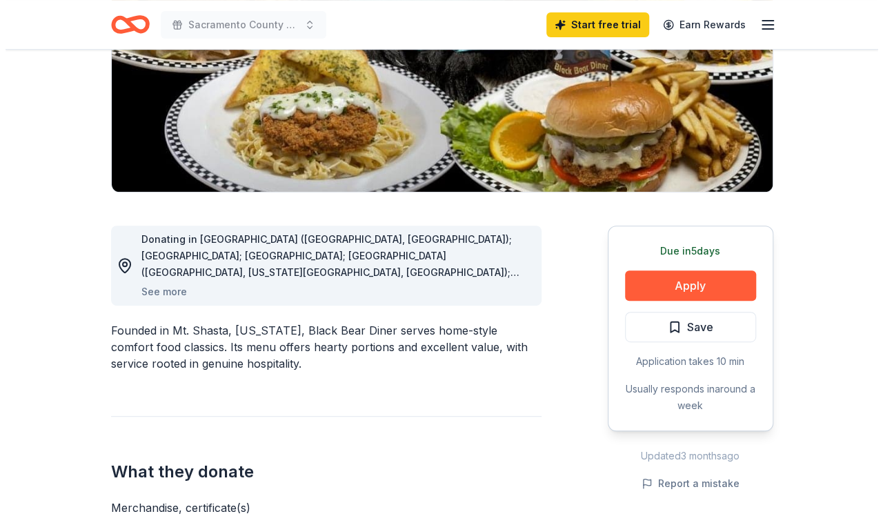
scroll to position [223, 0]
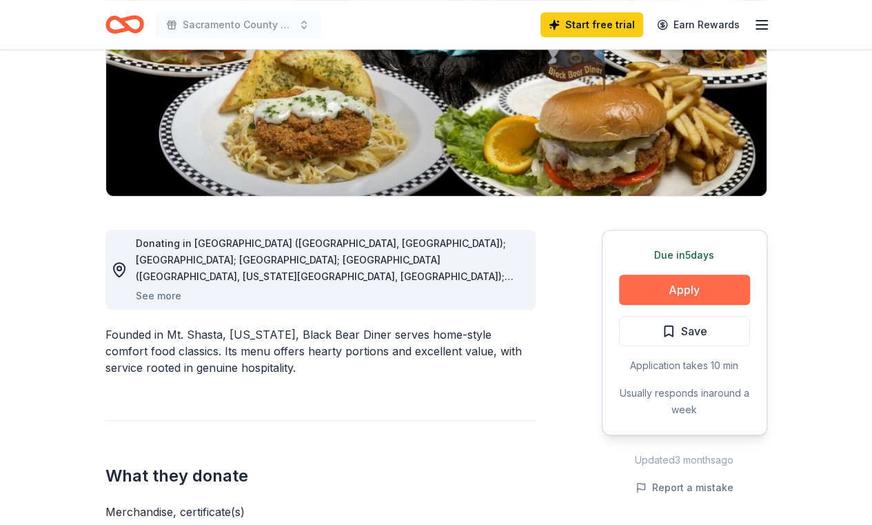
click at [661, 288] on button "Apply" at bounding box center [684, 289] width 131 height 30
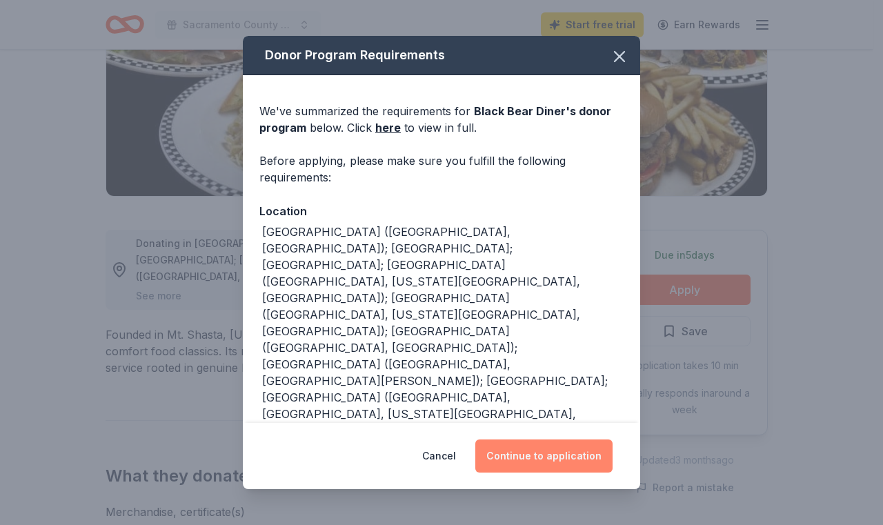
click at [568, 448] on button "Continue to application" at bounding box center [543, 455] width 137 height 33
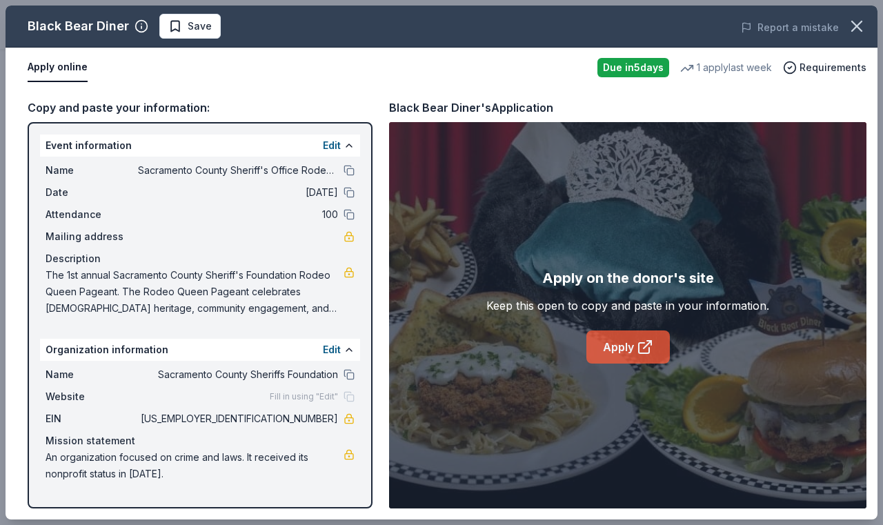
click at [632, 351] on link "Apply" at bounding box center [627, 346] width 83 height 33
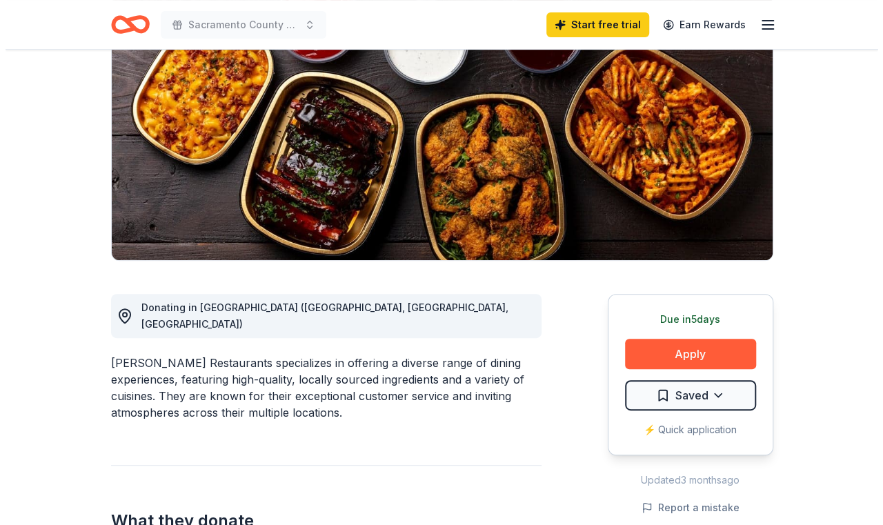
scroll to position [199, 0]
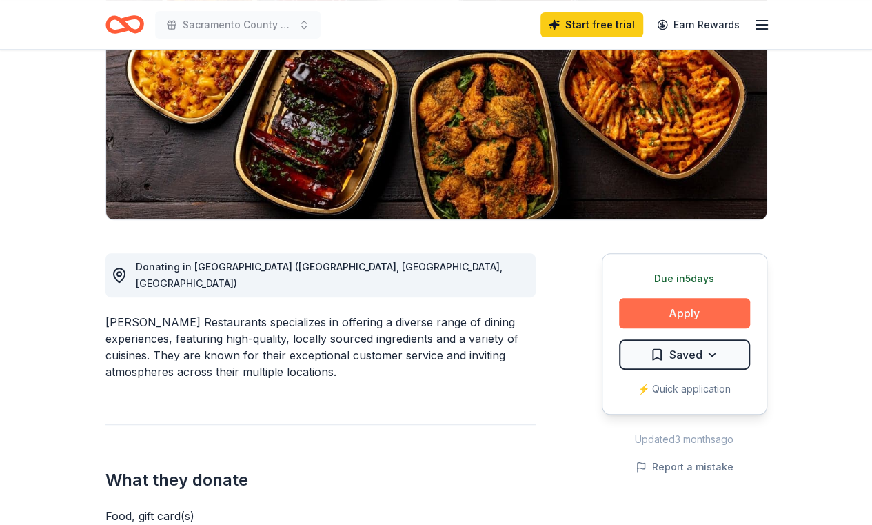
click at [666, 314] on button "Apply" at bounding box center [684, 313] width 131 height 30
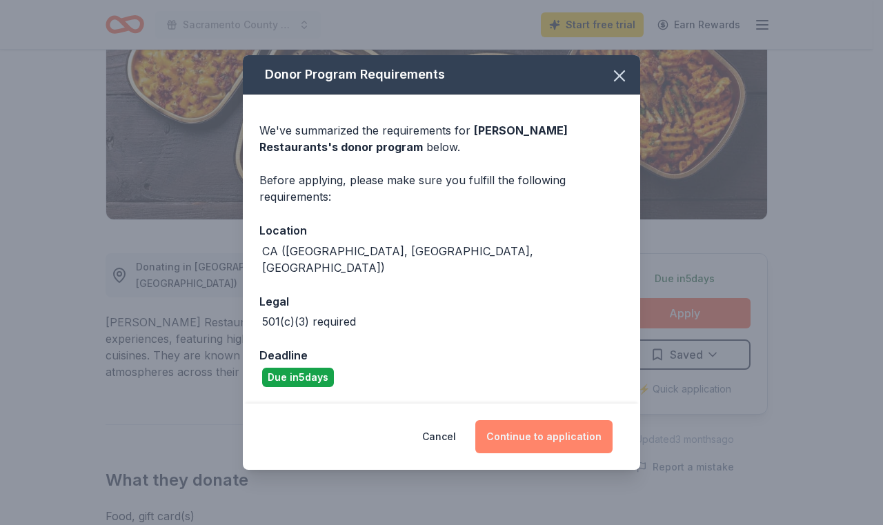
click at [553, 424] on button "Continue to application" at bounding box center [543, 436] width 137 height 33
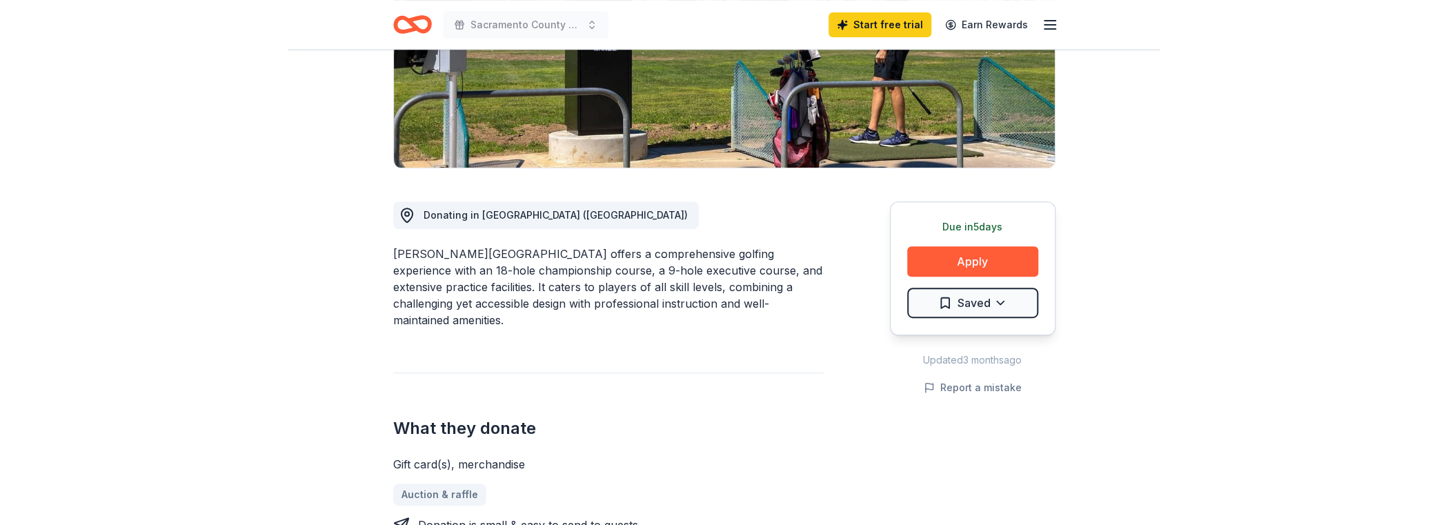
scroll to position [264, 0]
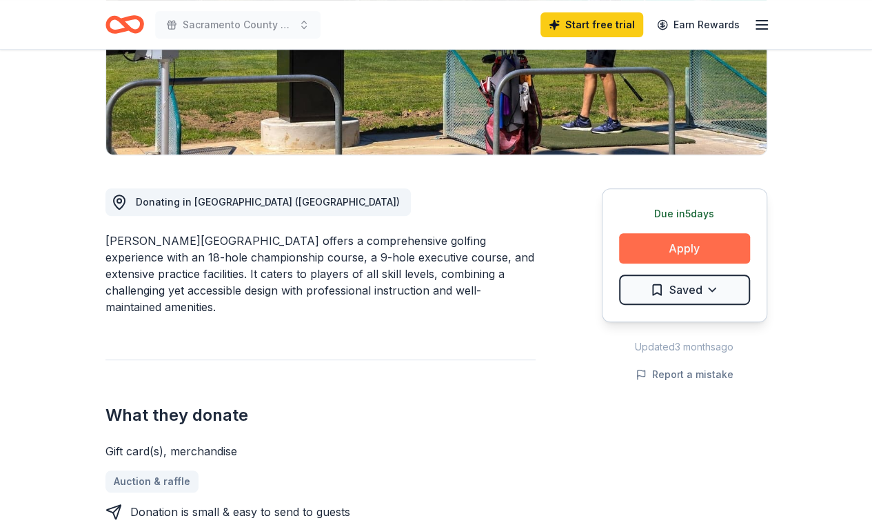
click at [694, 254] on button "Apply" at bounding box center [684, 248] width 131 height 30
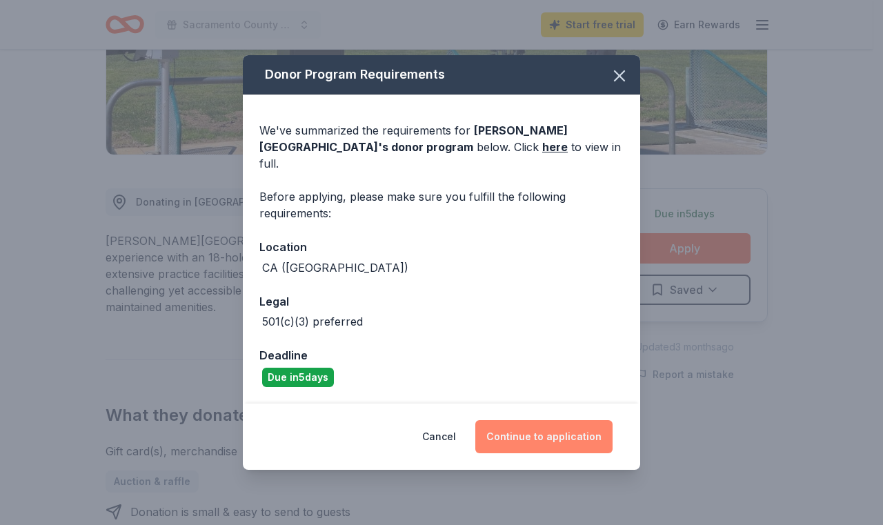
click at [545, 430] on button "Continue to application" at bounding box center [543, 436] width 137 height 33
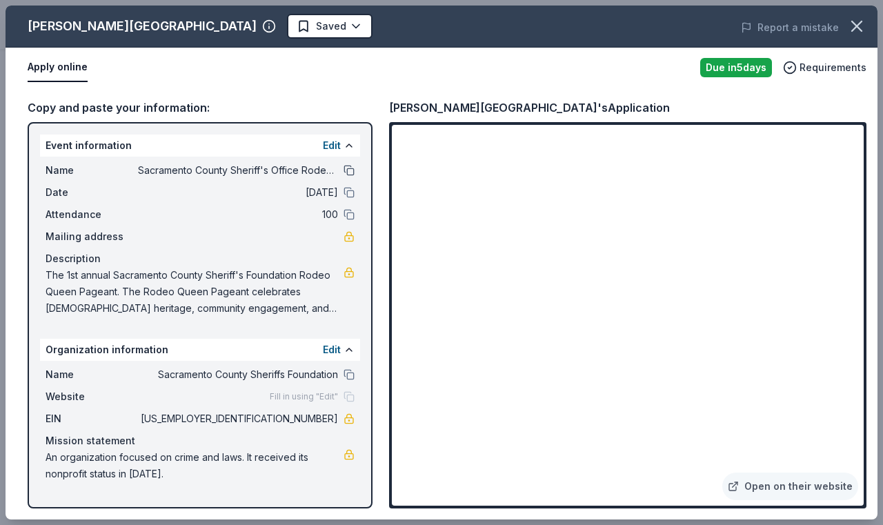
click at [352, 170] on button at bounding box center [348, 170] width 11 height 11
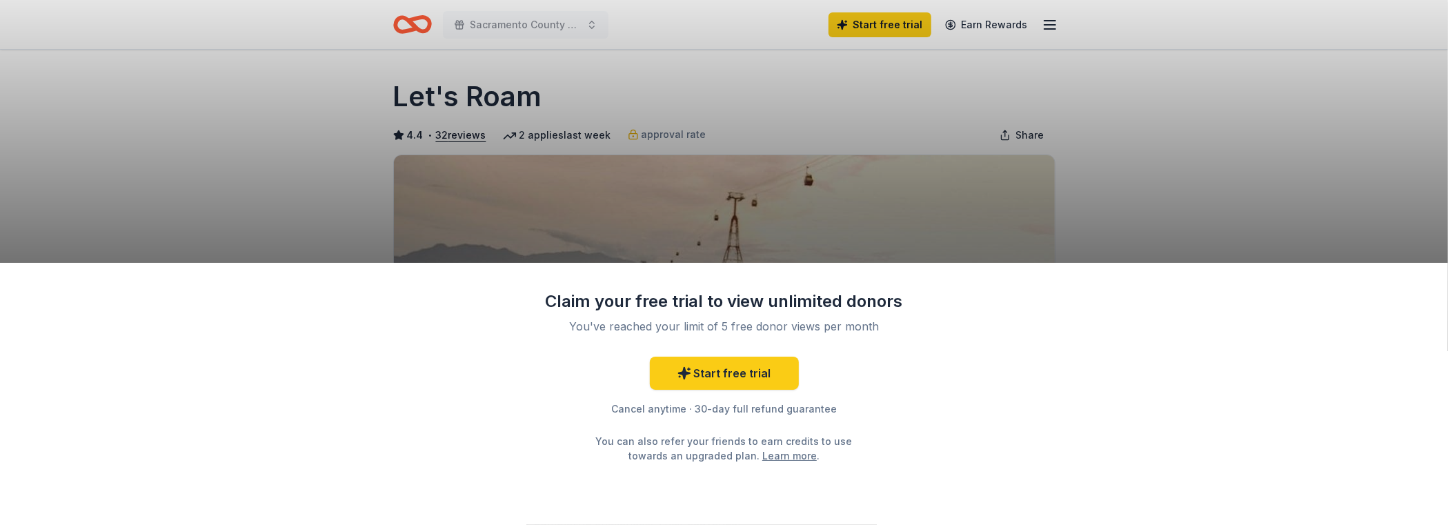
click at [1212, 190] on div "Claim your free trial to view unlimited donors You've reached your limit of 5 f…" at bounding box center [724, 262] width 1448 height 525
click at [1377, 143] on div "Claim your free trial to view unlimited donors You've reached your limit of 5 f…" at bounding box center [724, 262] width 1448 height 525
drag, startPoint x: 1192, startPoint y: 217, endPoint x: 1245, endPoint y: 245, distance: 60.5
click at [1192, 191] on div "Claim your free trial to view unlimited donors You've reached your limit of 5 f…" at bounding box center [724, 262] width 1448 height 525
drag, startPoint x: 1301, startPoint y: 260, endPoint x: 1301, endPoint y: 275, distance: 15.2
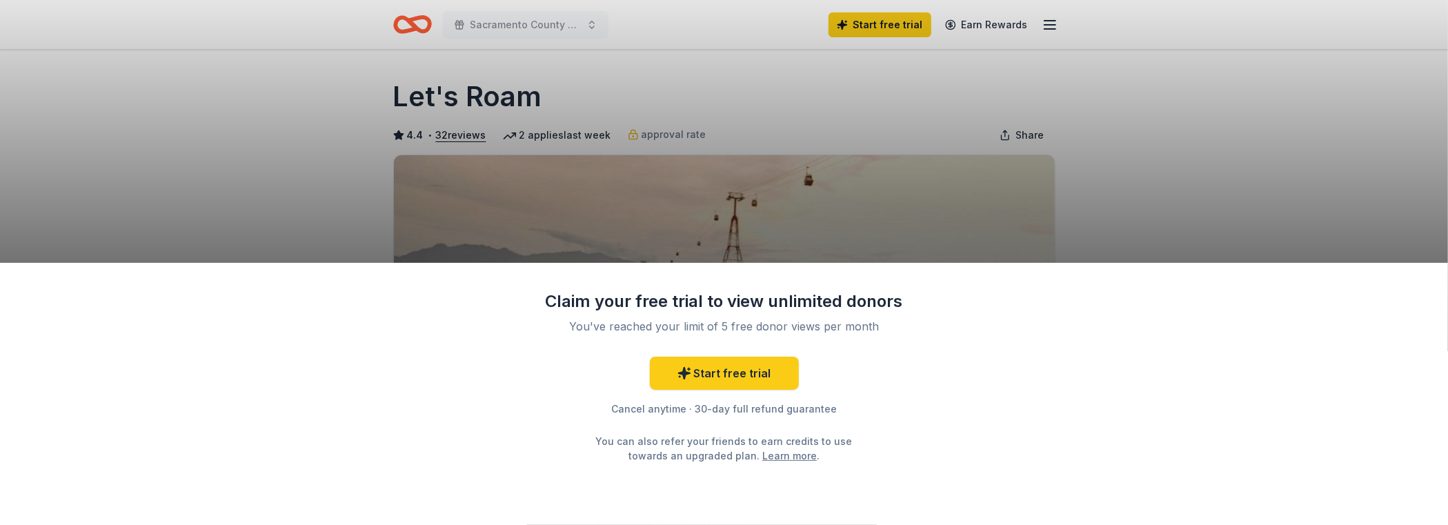
click at [1301, 267] on div "Claim your free trial to view unlimited donors You've reached your limit of 5 f…" at bounding box center [724, 262] width 1448 height 525
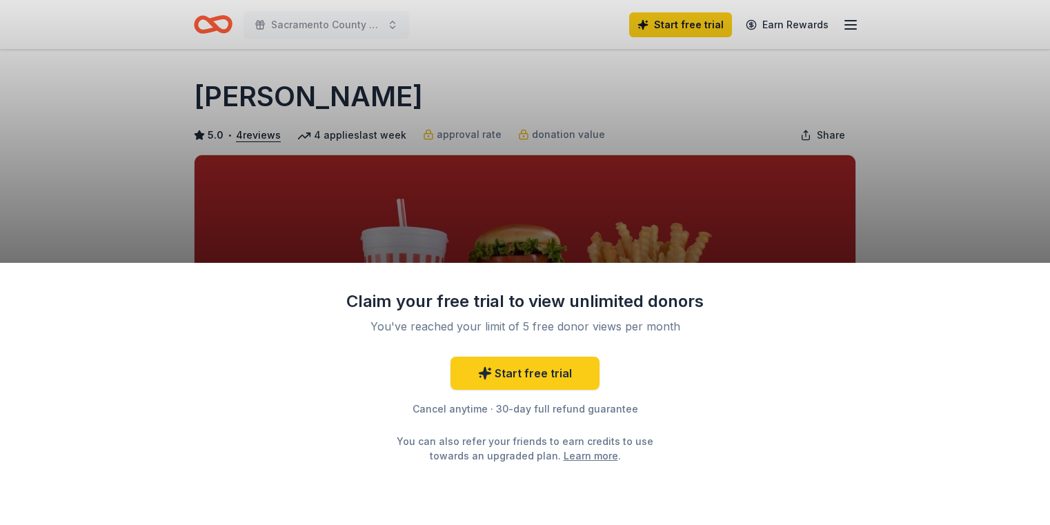
drag, startPoint x: 928, startPoint y: 179, endPoint x: 928, endPoint y: 170, distance: 9.0
click at [928, 170] on div "Claim your free trial to view unlimited donors You've reached your limit of 5 f…" at bounding box center [525, 262] width 1050 height 525
click at [771, 517] on div "Claim your free trial to view unlimited donors You've reached your limit of 5 f…" at bounding box center [525, 394] width 1050 height 263
click at [782, 516] on div "Claim your free trial to view unlimited donors You've reached your limit of 5 f…" at bounding box center [525, 394] width 1050 height 263
click at [536, 370] on link "Start free trial" at bounding box center [524, 373] width 149 height 33
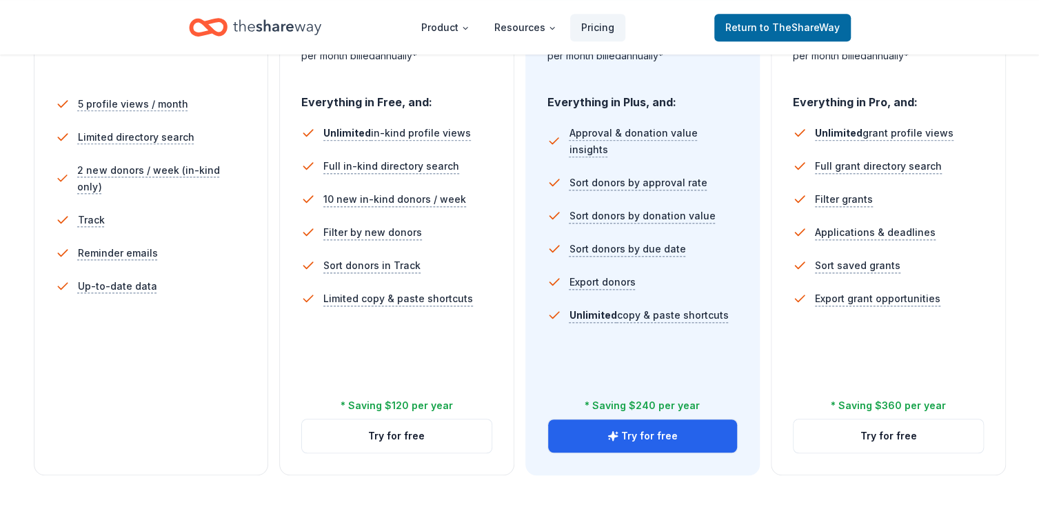
scroll to position [405, 0]
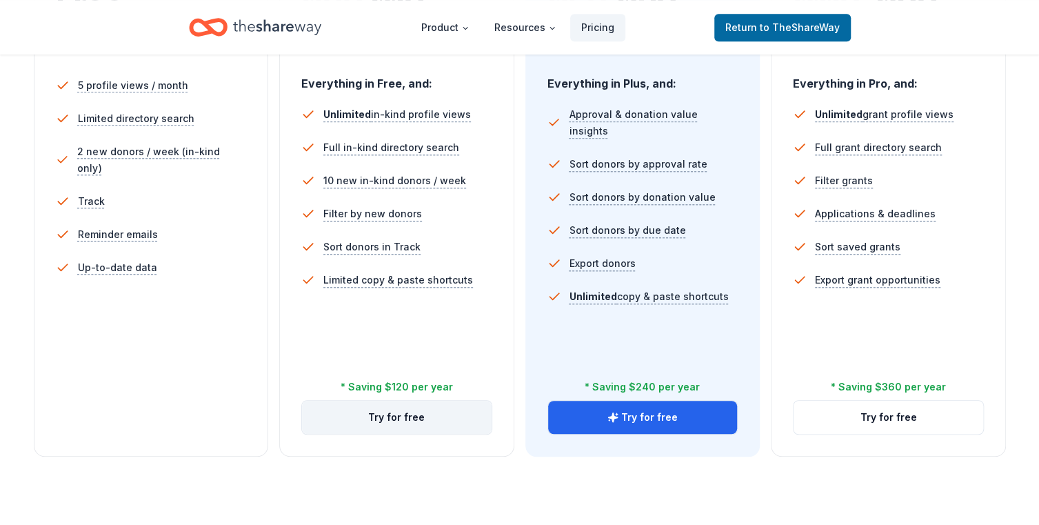
click at [388, 417] on button "Try for free" at bounding box center [397, 417] width 190 height 33
